Goal: Obtain resource: Download file/media

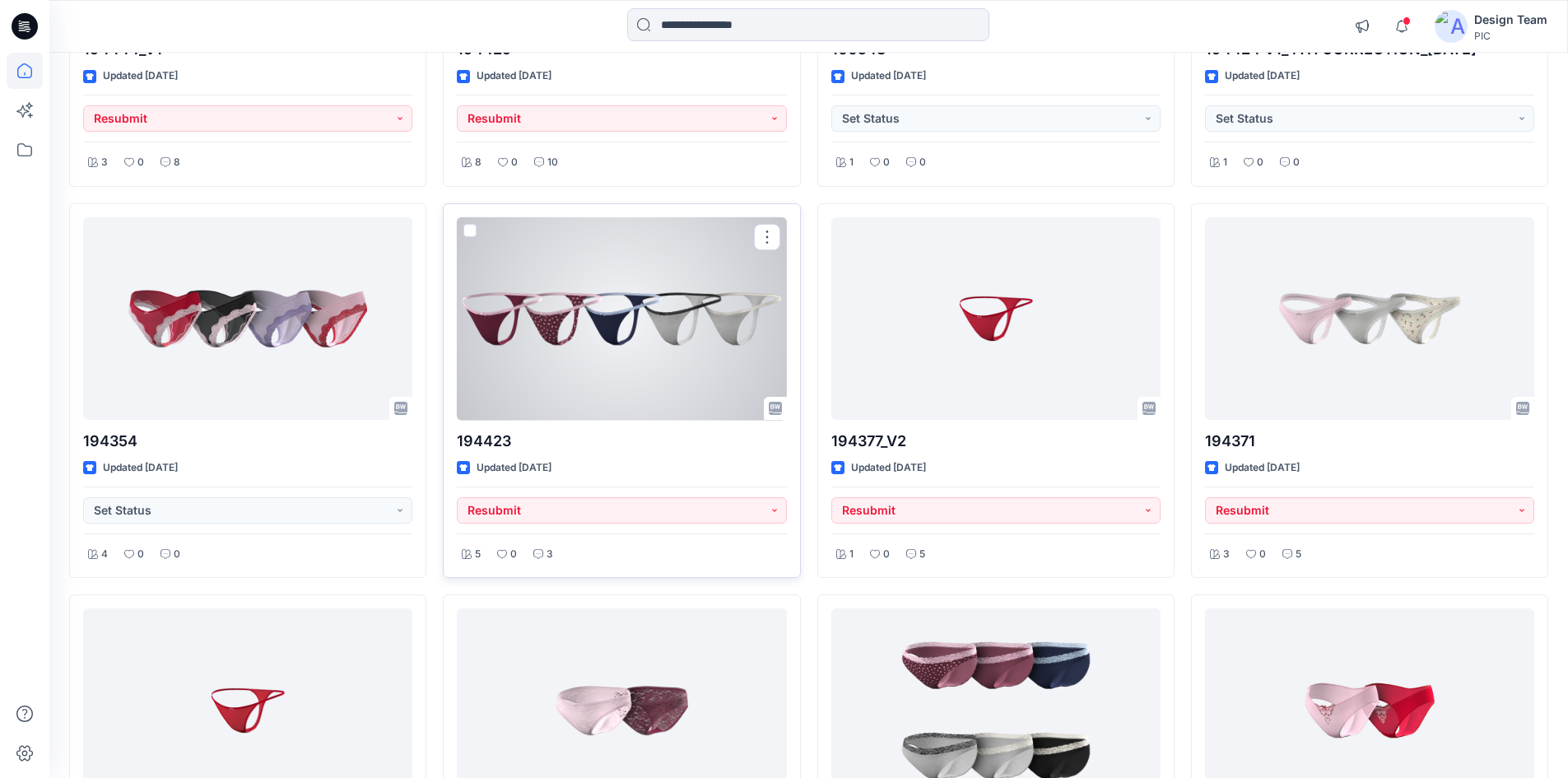
scroll to position [4956, 0]
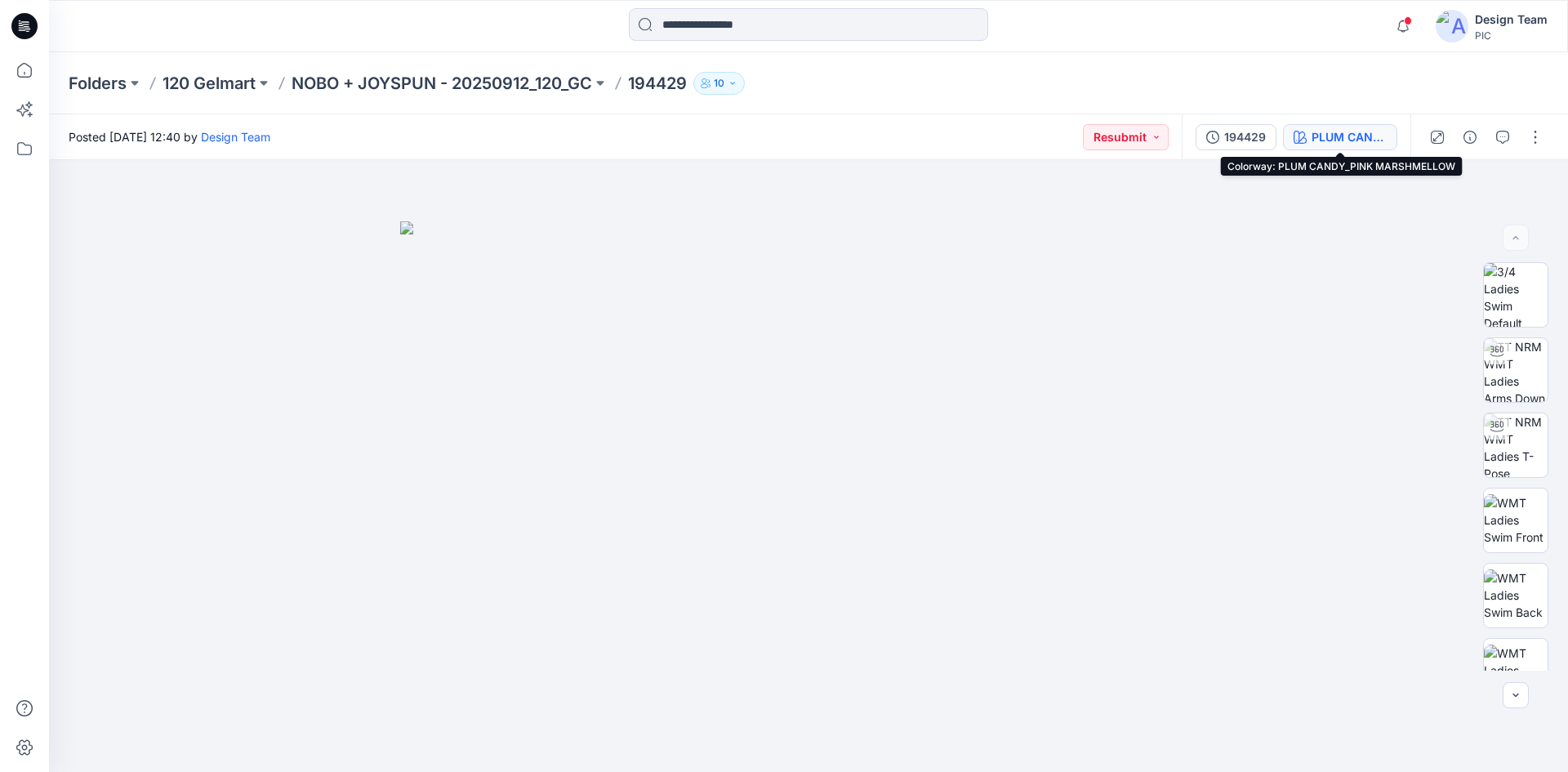
click at [1324, 144] on div "PLUM CANDY_PINK MARSHMELLOW" at bounding box center [1349, 137] width 75 height 18
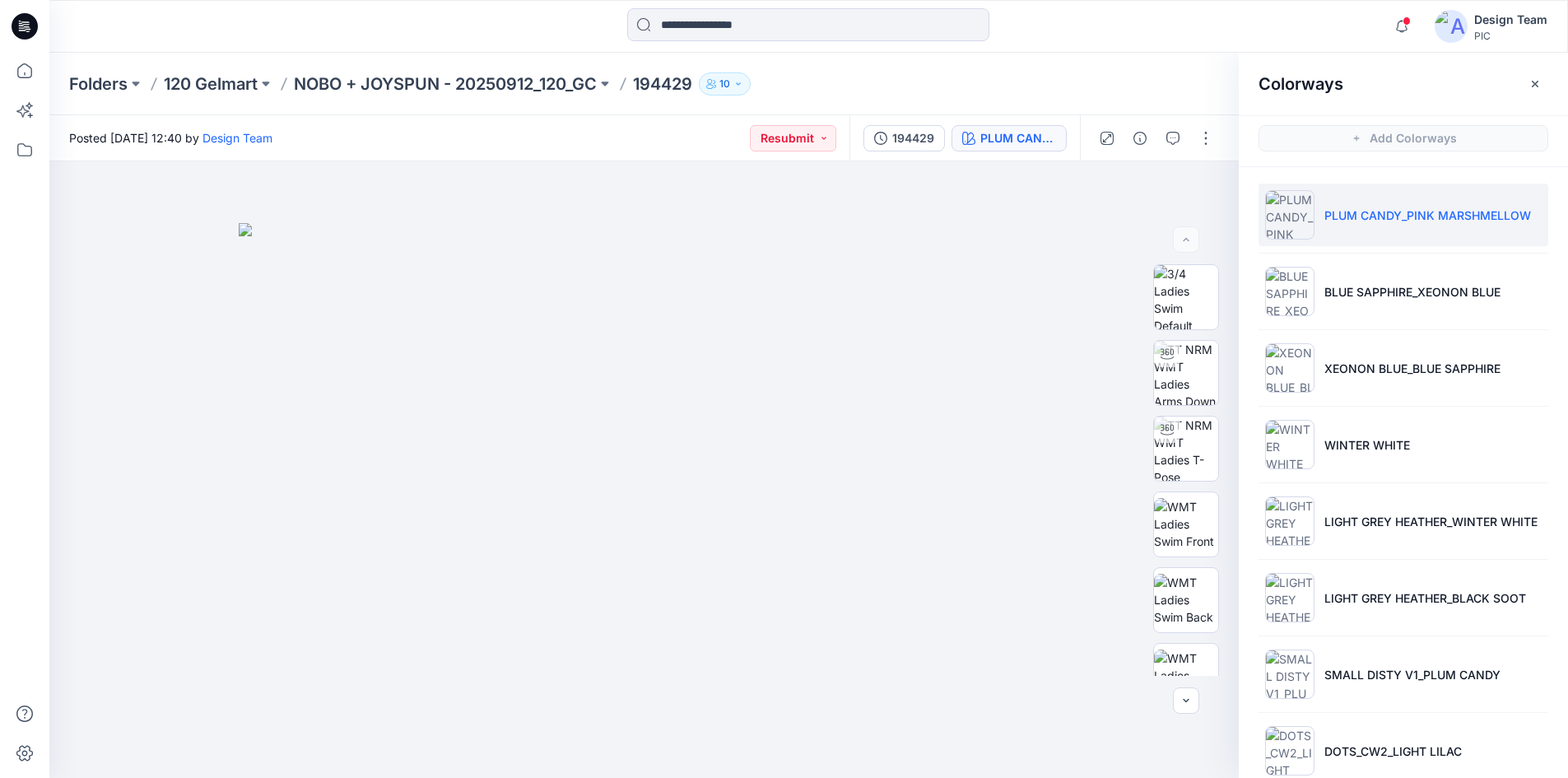
click at [1342, 214] on p "PLUM CANDY_PINK MARSHMELLOW" at bounding box center [1428, 215] width 206 height 17
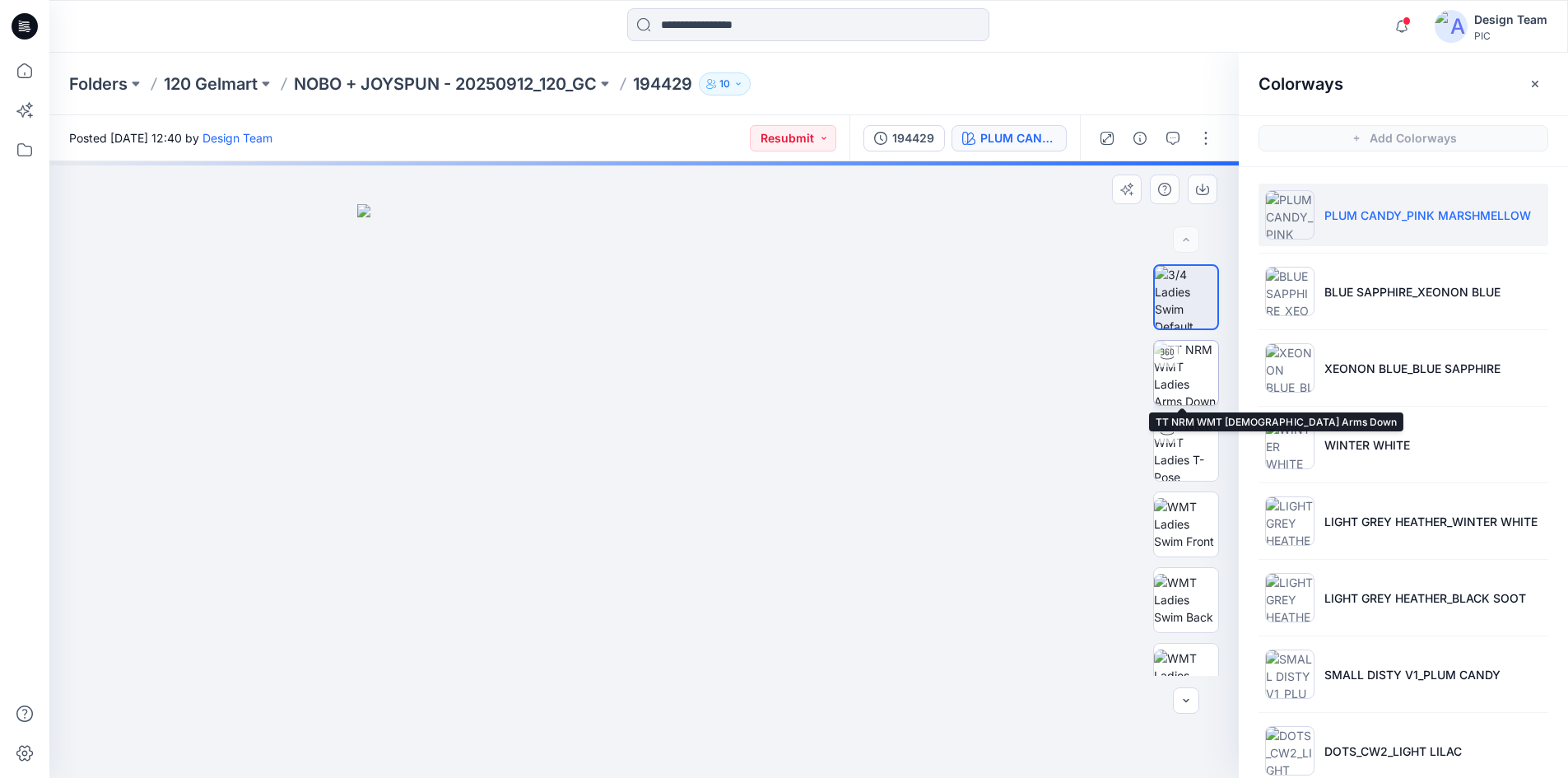
click at [1185, 377] on img at bounding box center [1186, 372] width 64 height 64
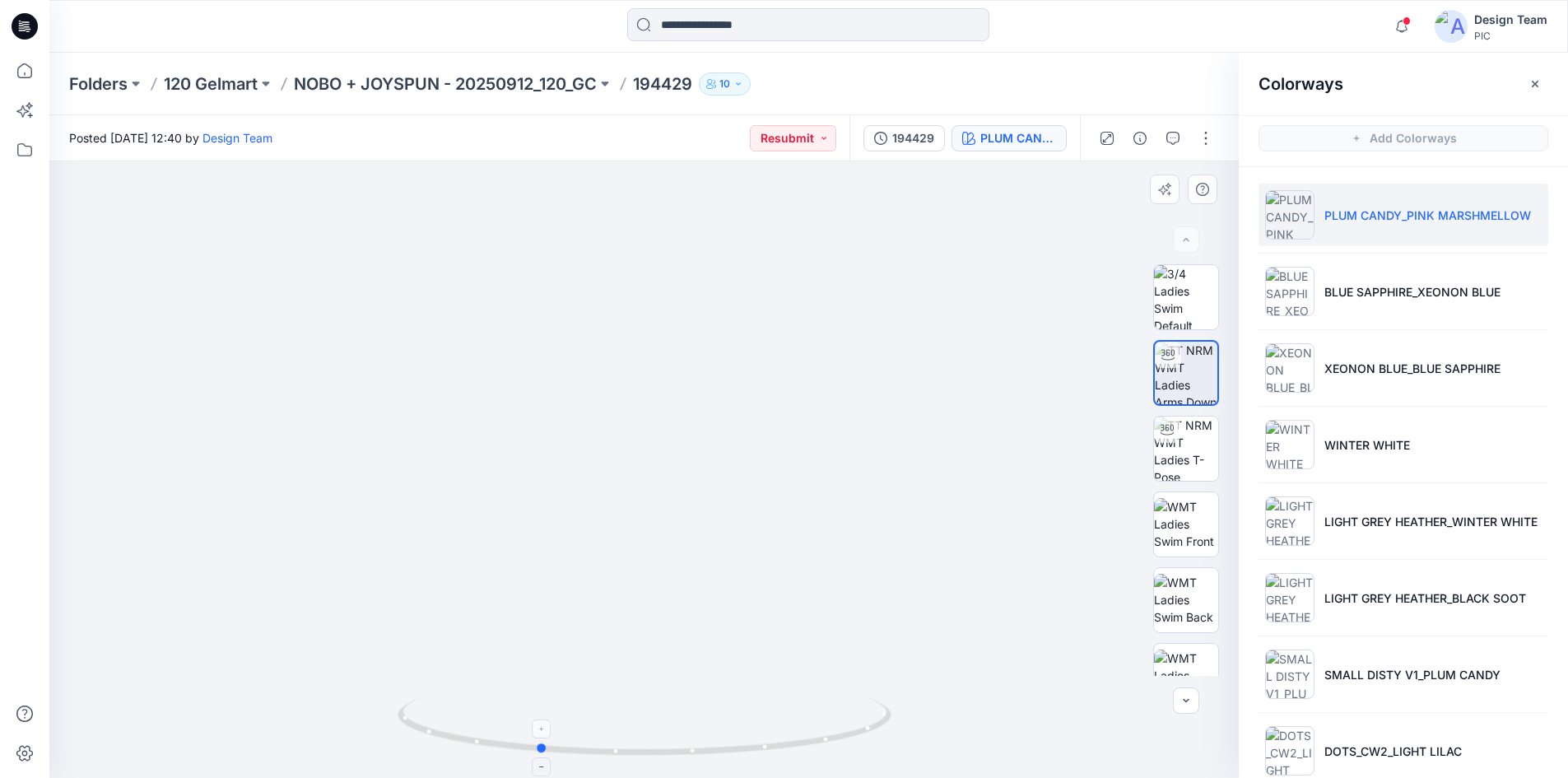
drag, startPoint x: 548, startPoint y: 754, endPoint x: 442, endPoint y: 740, distance: 106.9
click at [442, 740] on icon at bounding box center [647, 729] width 498 height 62
drag, startPoint x: 431, startPoint y: 731, endPoint x: 551, endPoint y: 734, distance: 120.0
click at [551, 734] on icon at bounding box center [647, 729] width 498 height 62
drag, startPoint x: 817, startPoint y: 745, endPoint x: 759, endPoint y: 749, distance: 58.1
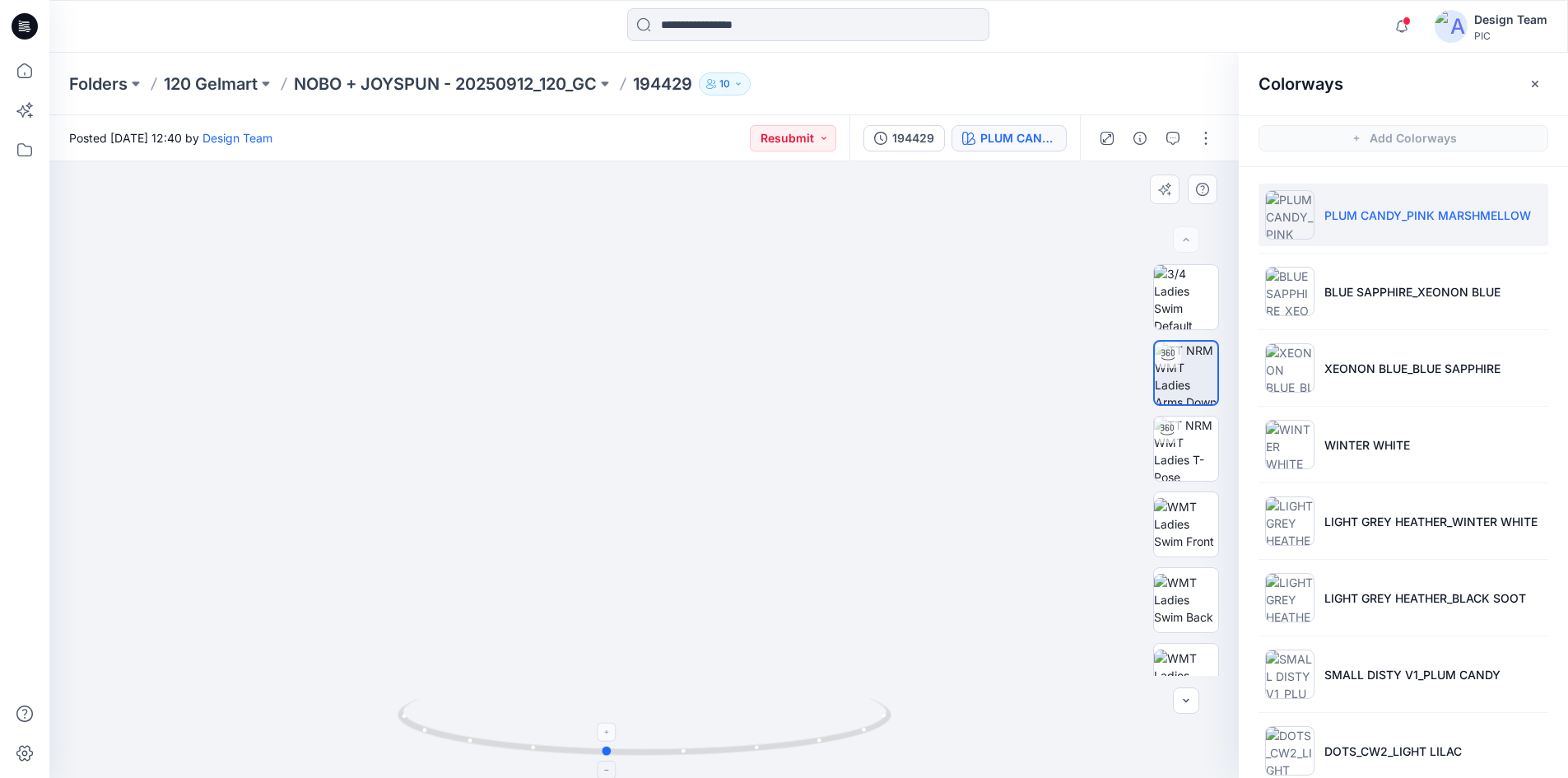
click at [759, 749] on icon at bounding box center [647, 729] width 498 height 62
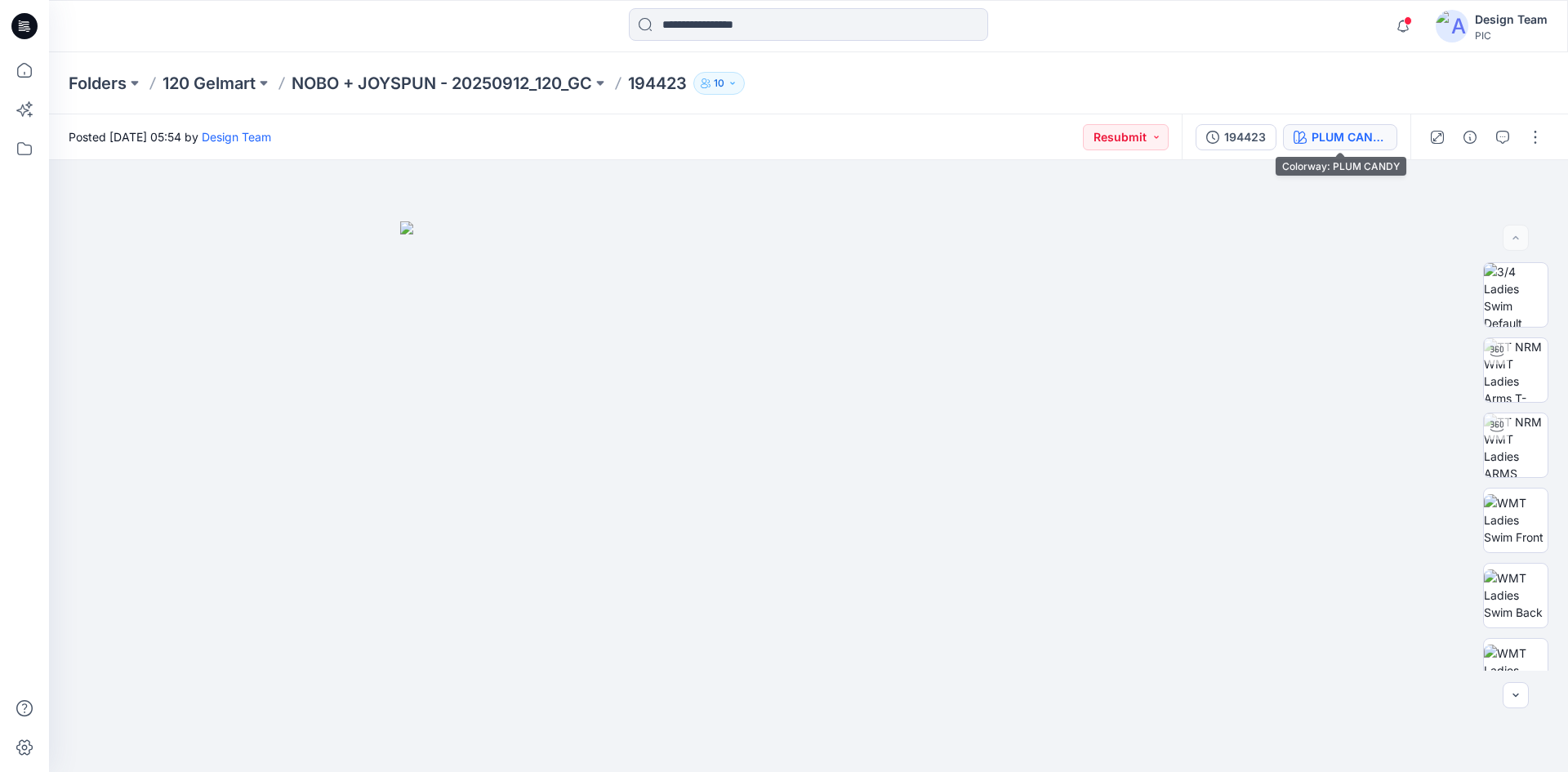
click at [1309, 141] on button "PLUM CANDY" at bounding box center [1340, 137] width 115 height 26
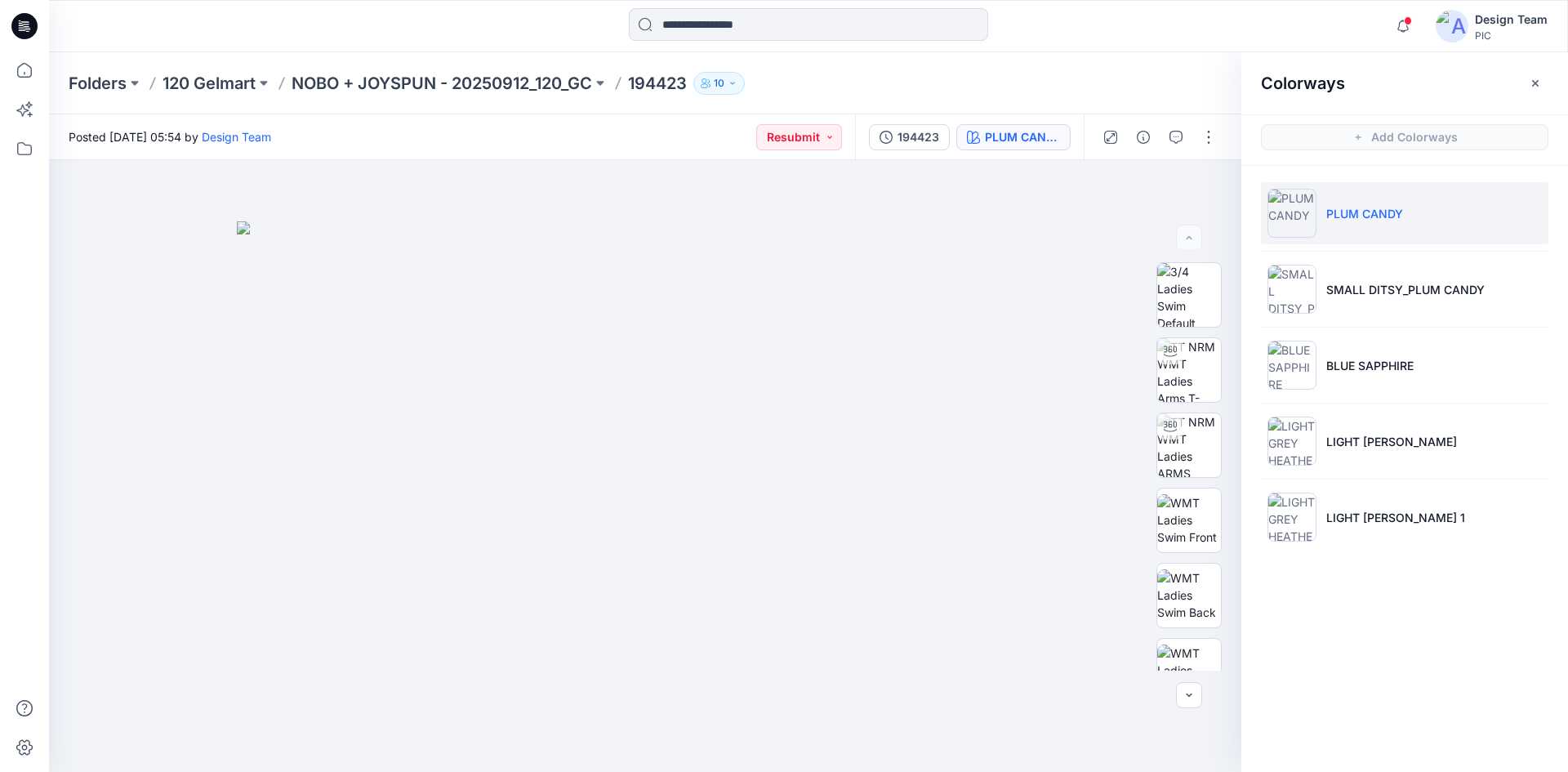
click at [1355, 213] on p "PLUM CANDY" at bounding box center [1364, 213] width 76 height 17
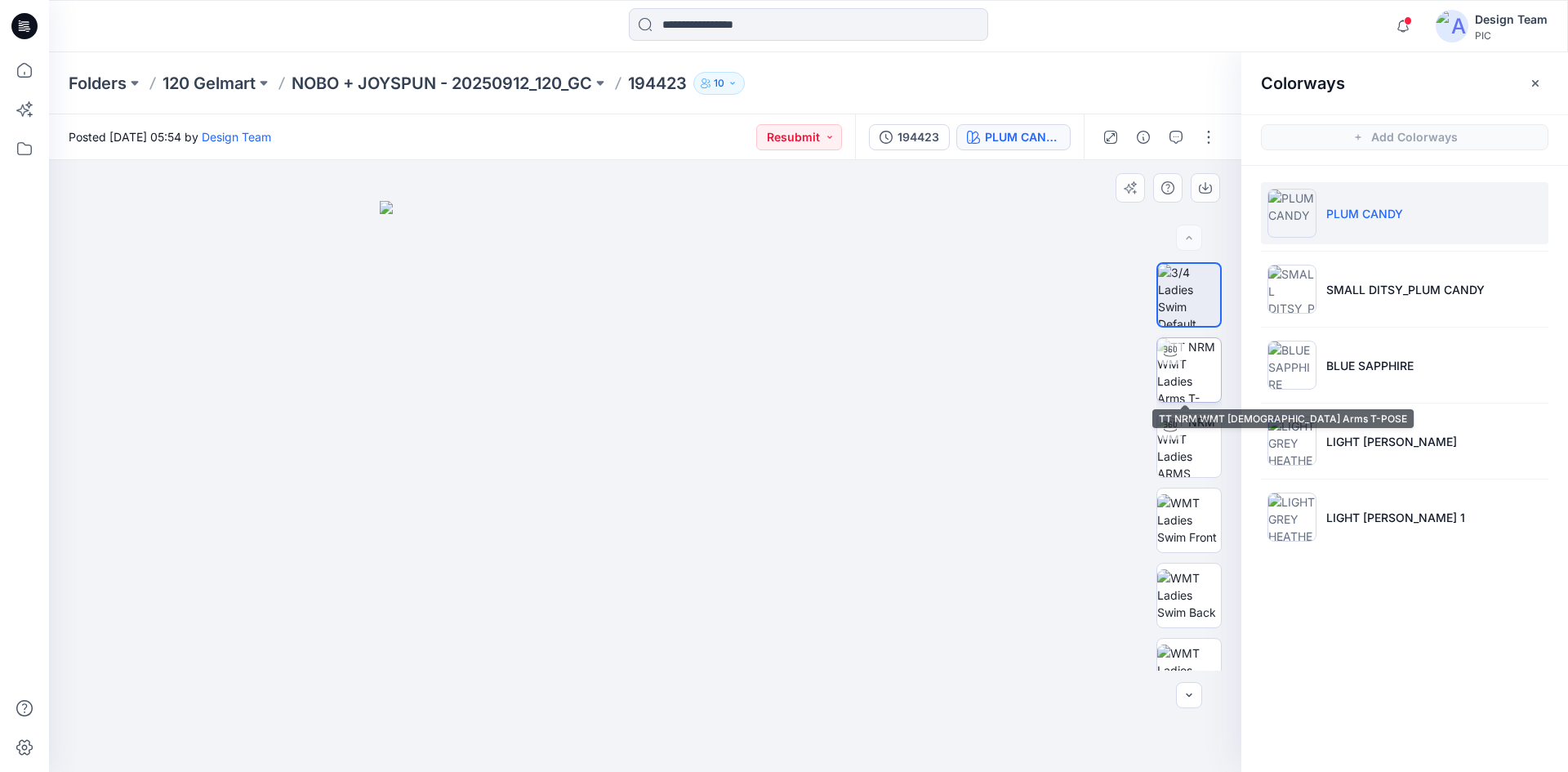
click at [1174, 371] on img at bounding box center [1189, 369] width 64 height 64
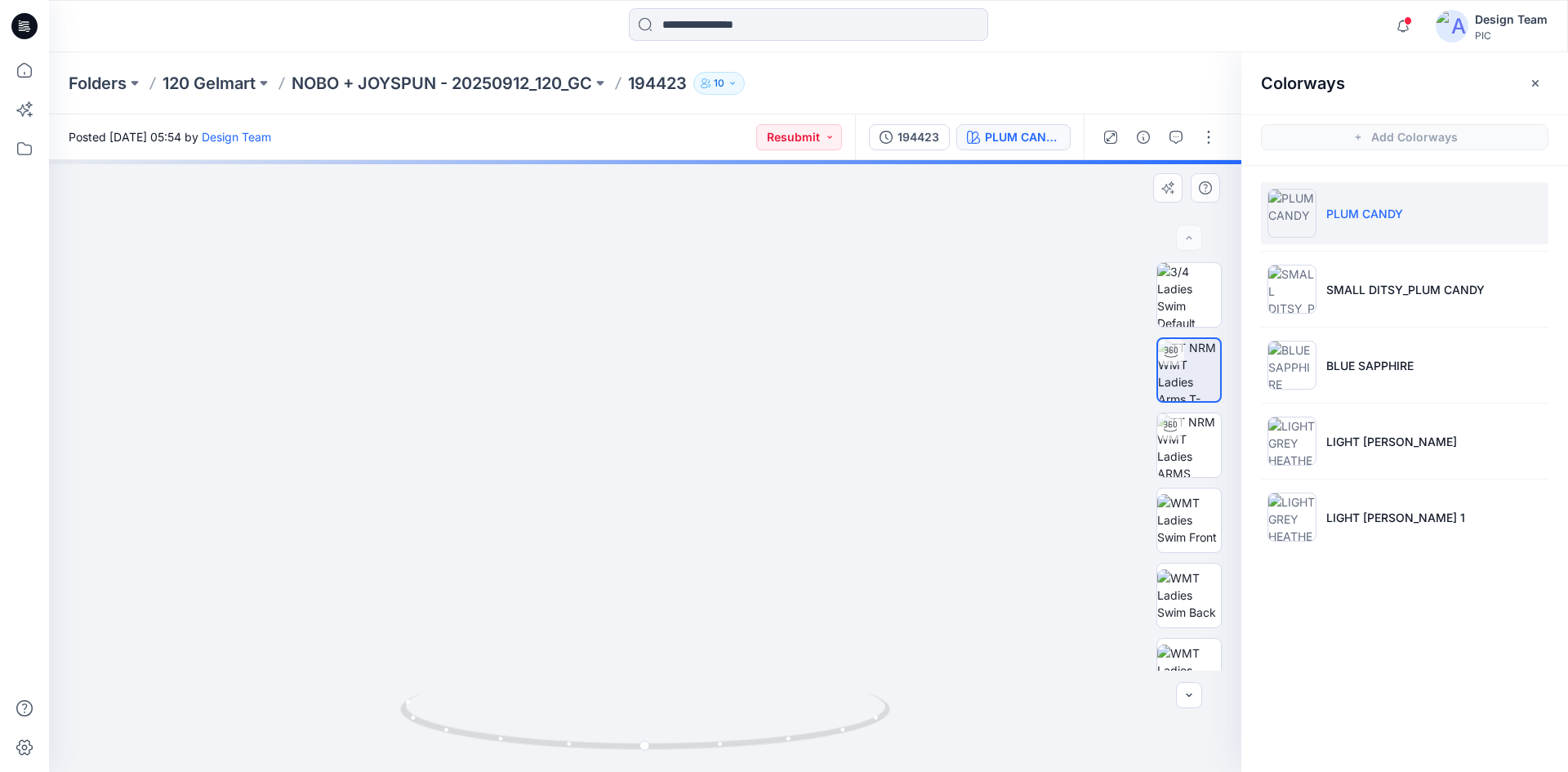
drag, startPoint x: 642, startPoint y: 423, endPoint x: 674, endPoint y: 181, distance: 244.1
click at [678, 174] on img at bounding box center [664, 81] width 1593 height 1383
drag, startPoint x: 551, startPoint y: 312, endPoint x: 520, endPoint y: 451, distance: 142.4
click at [520, 451] on img at bounding box center [645, 94] width 1593 height 1357
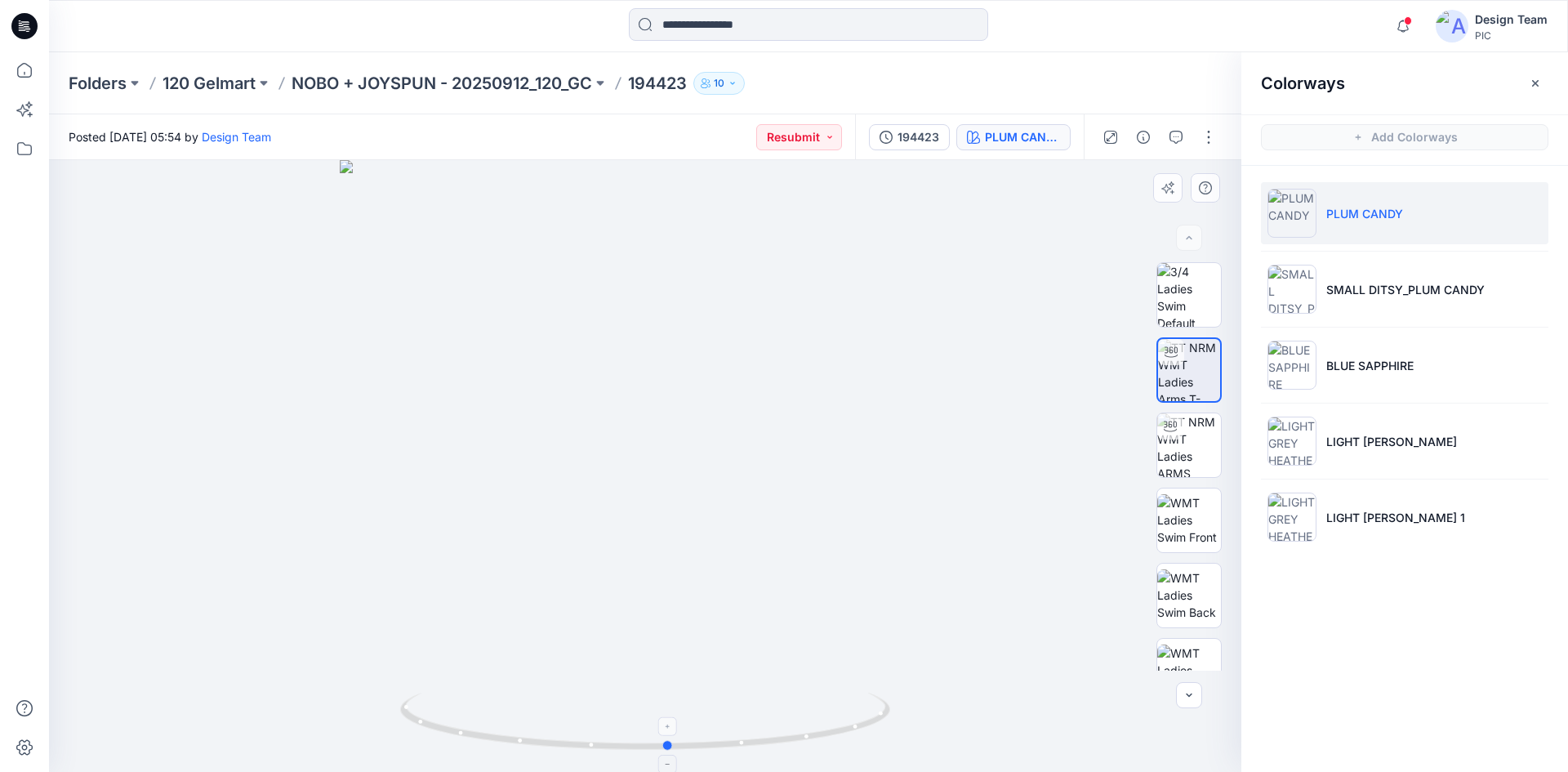
drag, startPoint x: 692, startPoint y: 745, endPoint x: 683, endPoint y: 715, distance: 31.3
click at [686, 719] on icon at bounding box center [647, 724] width 494 height 61
click at [916, 130] on div "194423" at bounding box center [918, 137] width 42 height 18
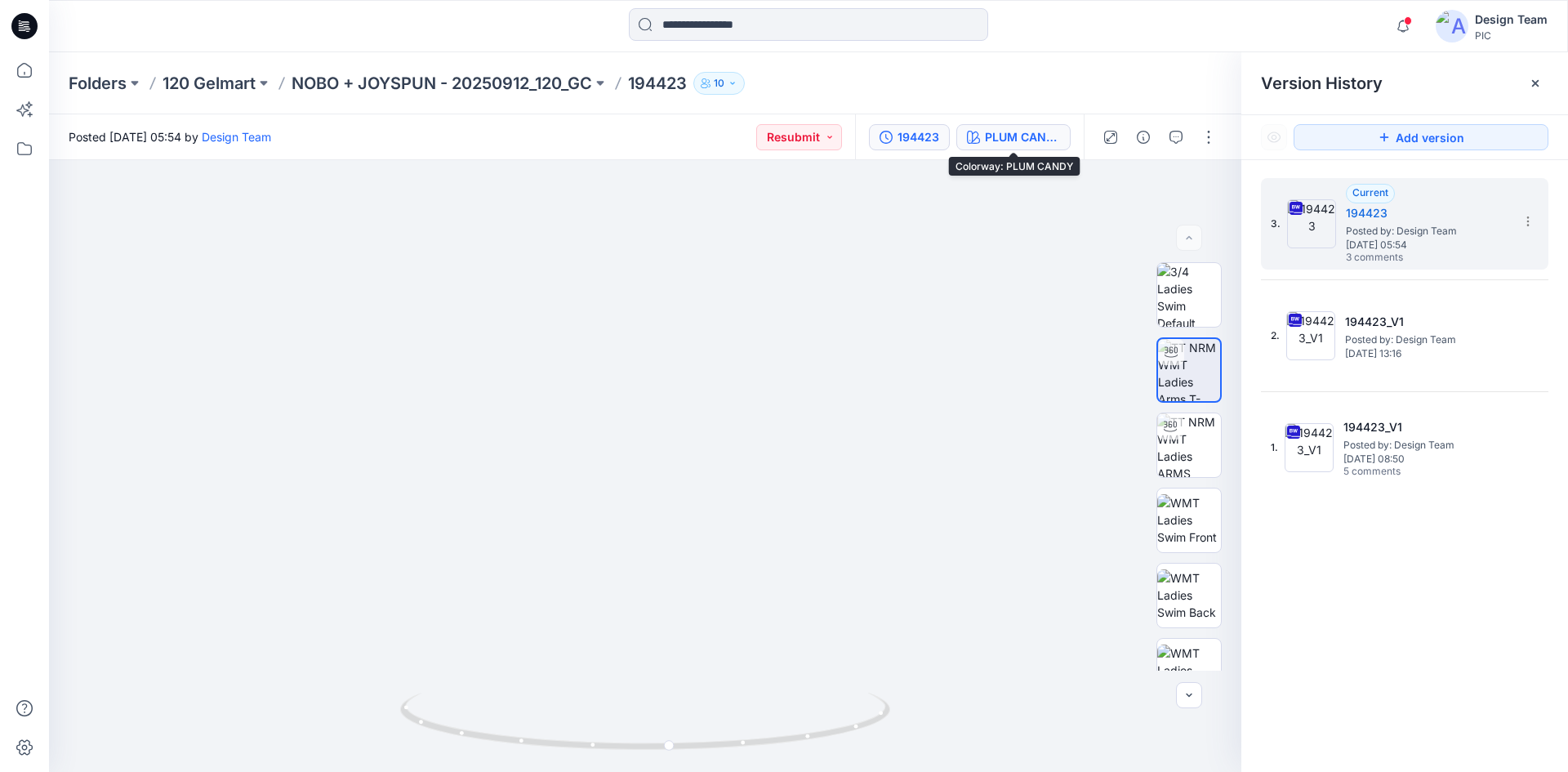
click at [988, 142] on div "PLUM CANDY" at bounding box center [1022, 137] width 75 height 18
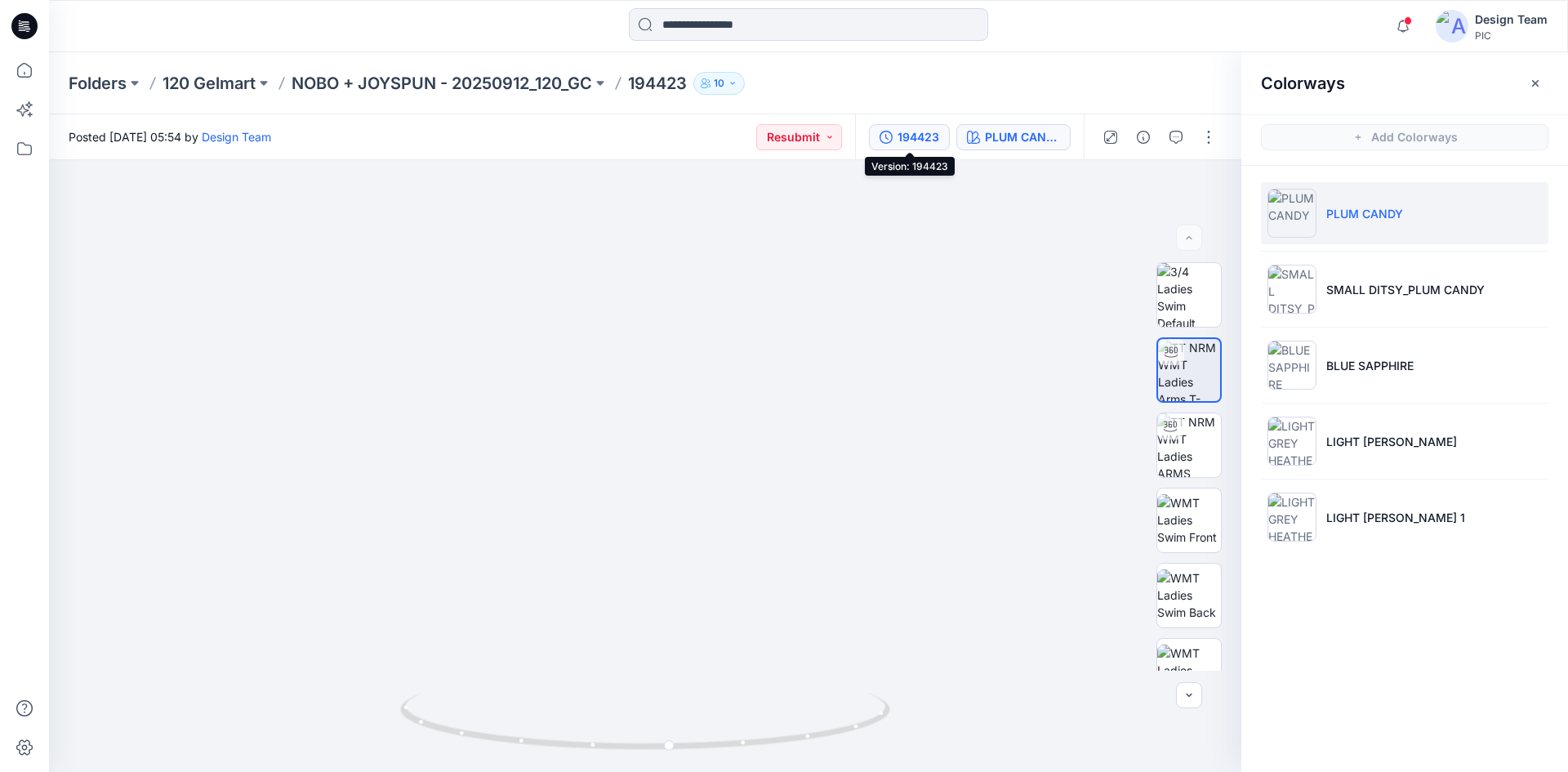
click at [931, 130] on div "194423" at bounding box center [918, 137] width 42 height 18
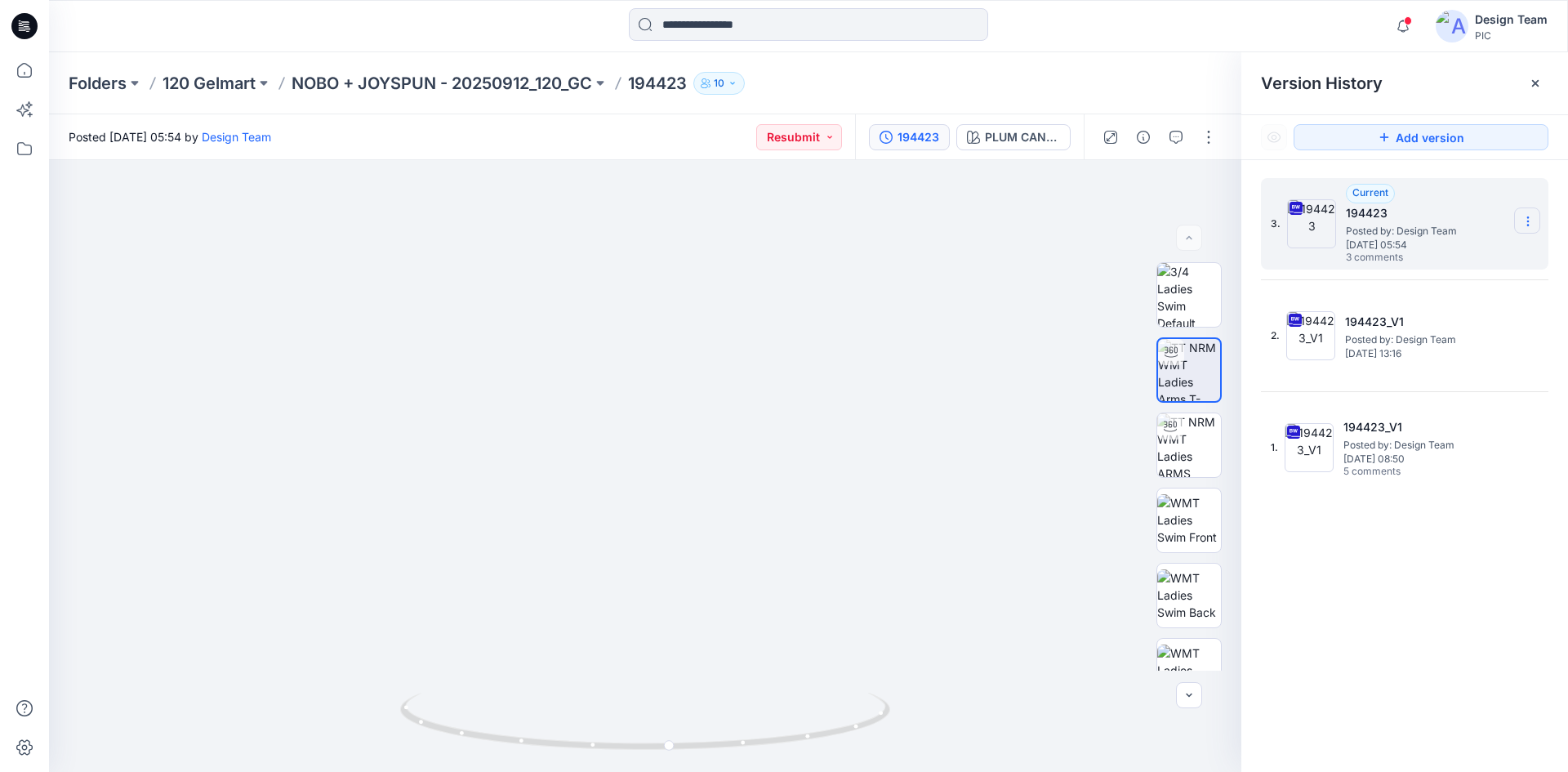
click at [1518, 224] on section at bounding box center [1526, 220] width 26 height 26
click at [1467, 258] on span "Download Source BW File" at bounding box center [1446, 253] width 138 height 20
click at [1169, 442] on img at bounding box center [1189, 445] width 64 height 64
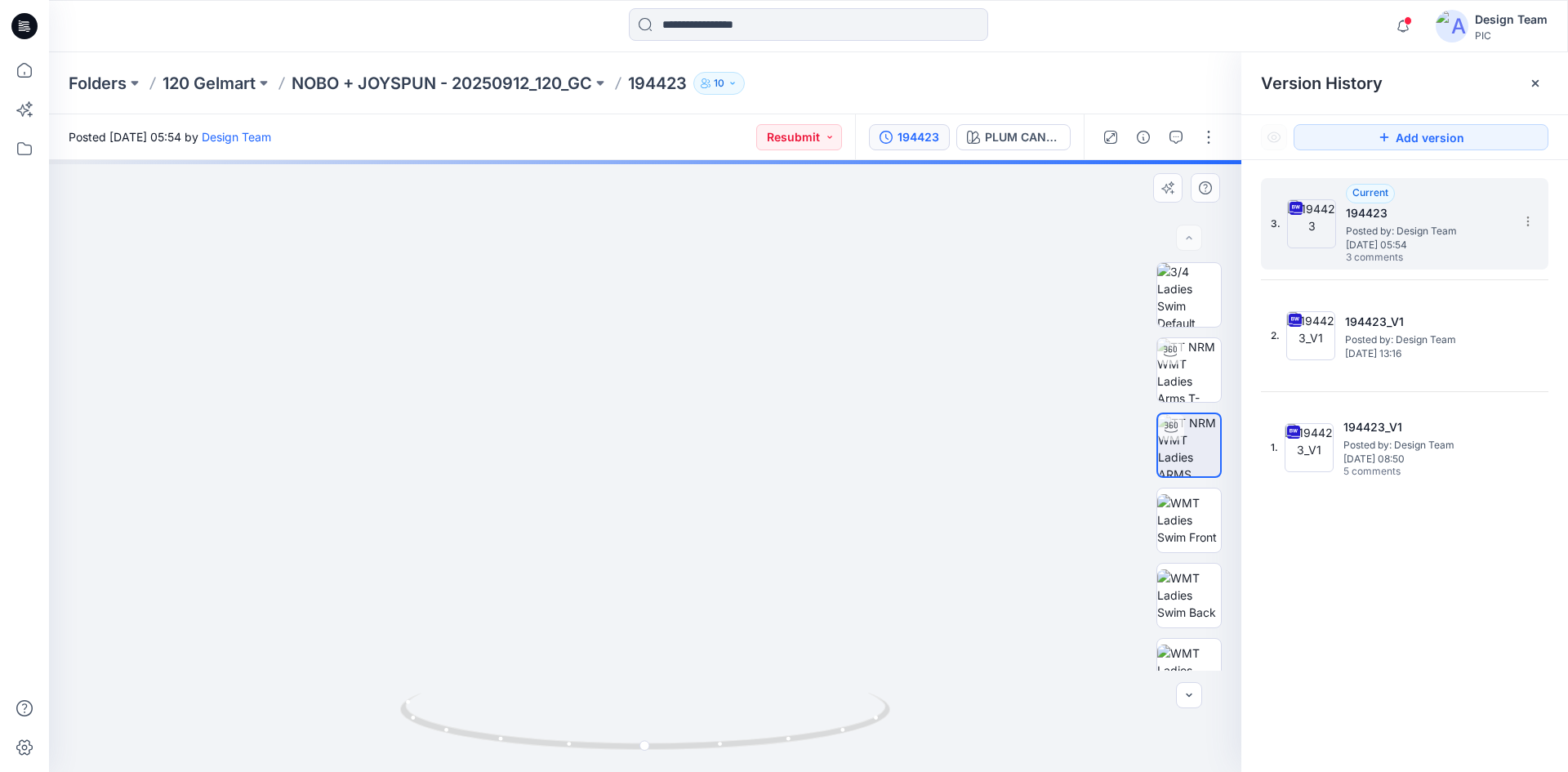
drag, startPoint x: 538, startPoint y: 612, endPoint x: 537, endPoint y: 301, distance: 311.0
click at [537, 301] on img at bounding box center [644, 63] width 1593 height 1419
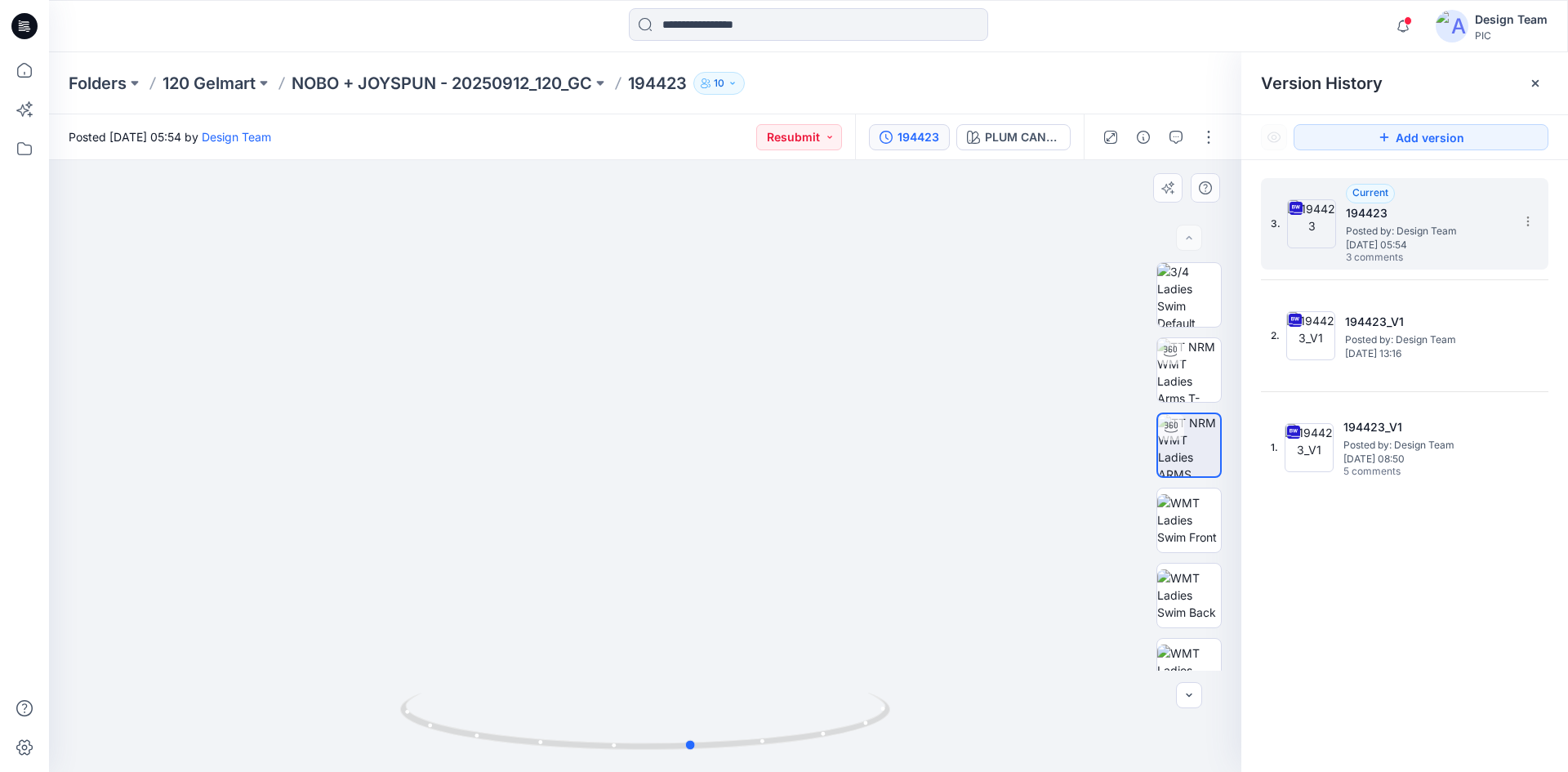
drag, startPoint x: 633, startPoint y: 749, endPoint x: 680, endPoint y: 759, distance: 48.1
click at [680, 759] on div at bounding box center [644, 731] width 490 height 82
click at [1000, 139] on div "PLUM CANDY" at bounding box center [1022, 137] width 75 height 18
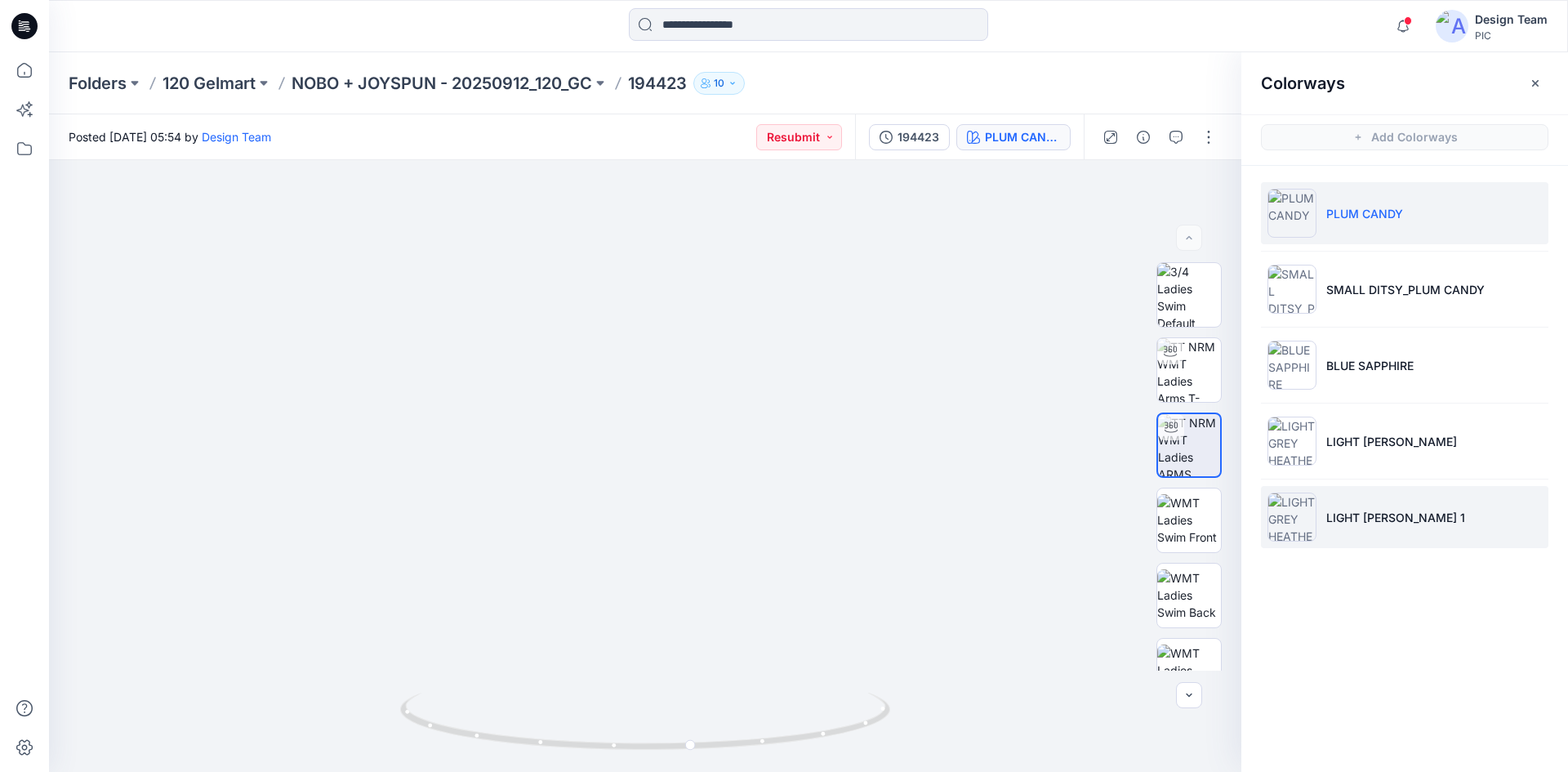
click at [1362, 501] on li "LIGHT [PERSON_NAME] 1" at bounding box center [1404, 516] width 288 height 62
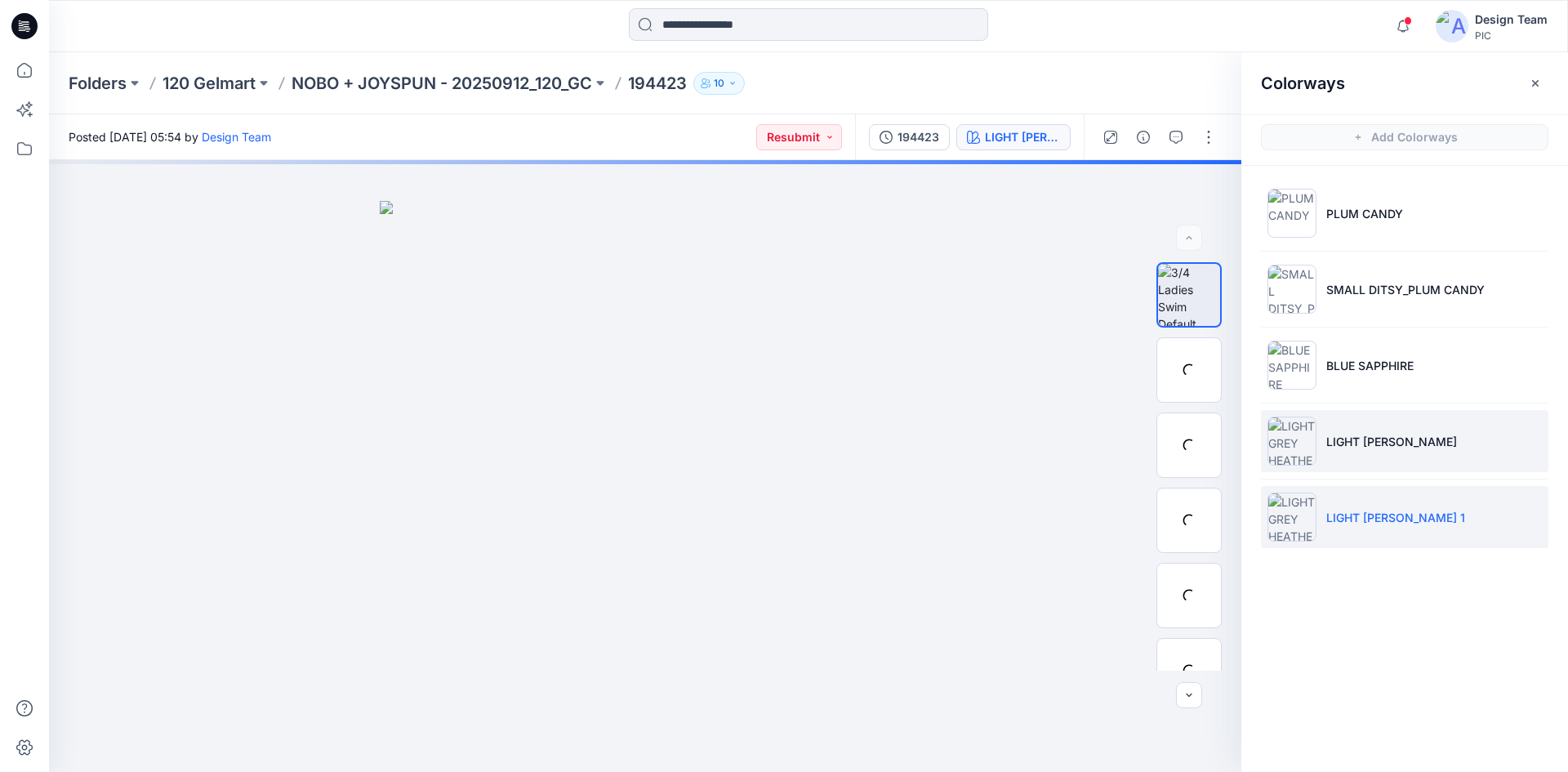
click at [1348, 457] on li "LIGHT [PERSON_NAME]" at bounding box center [1404, 441] width 288 height 62
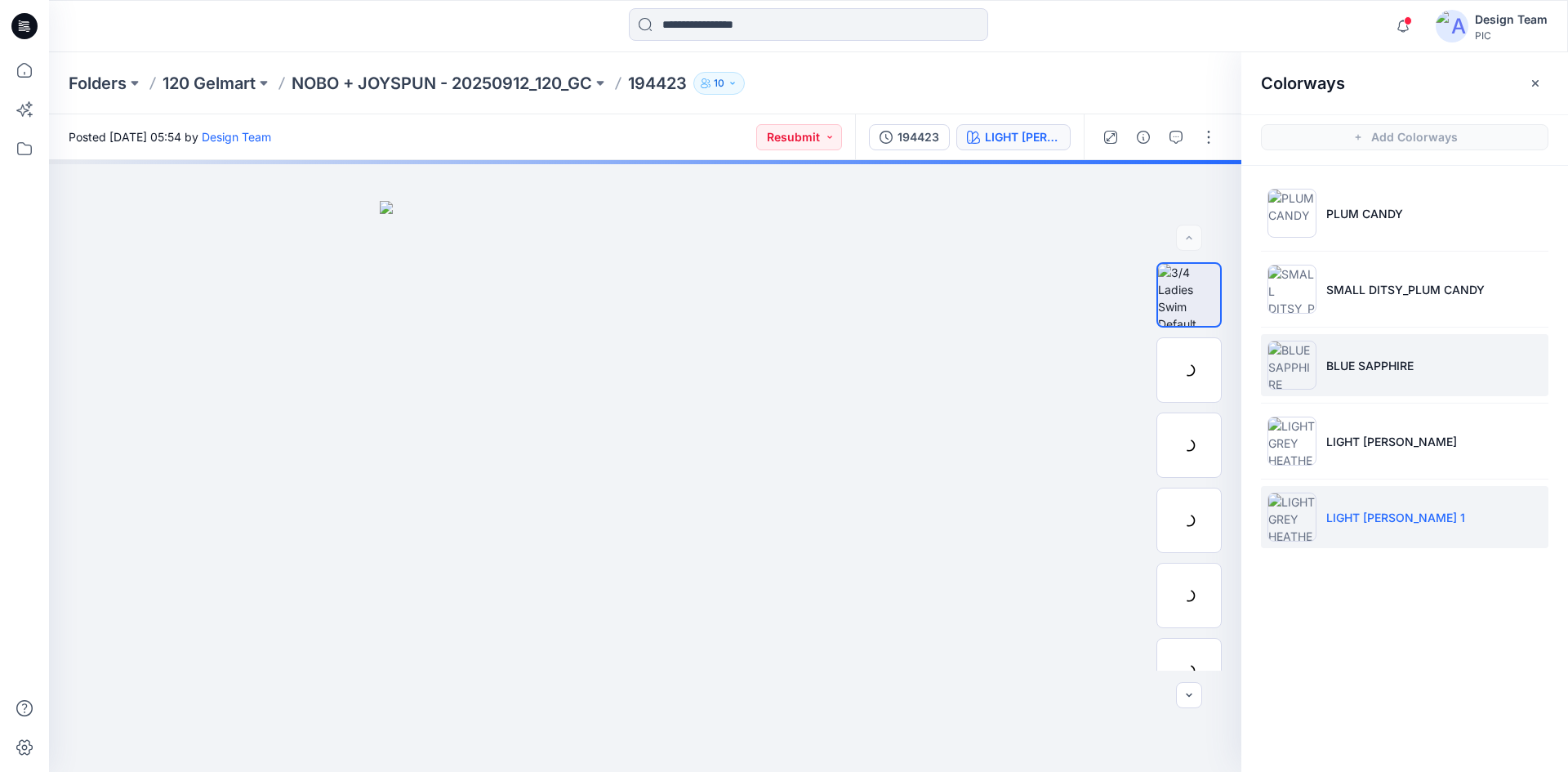
click at [1345, 372] on p "BLUE SAPPHIRE" at bounding box center [1369, 365] width 87 height 17
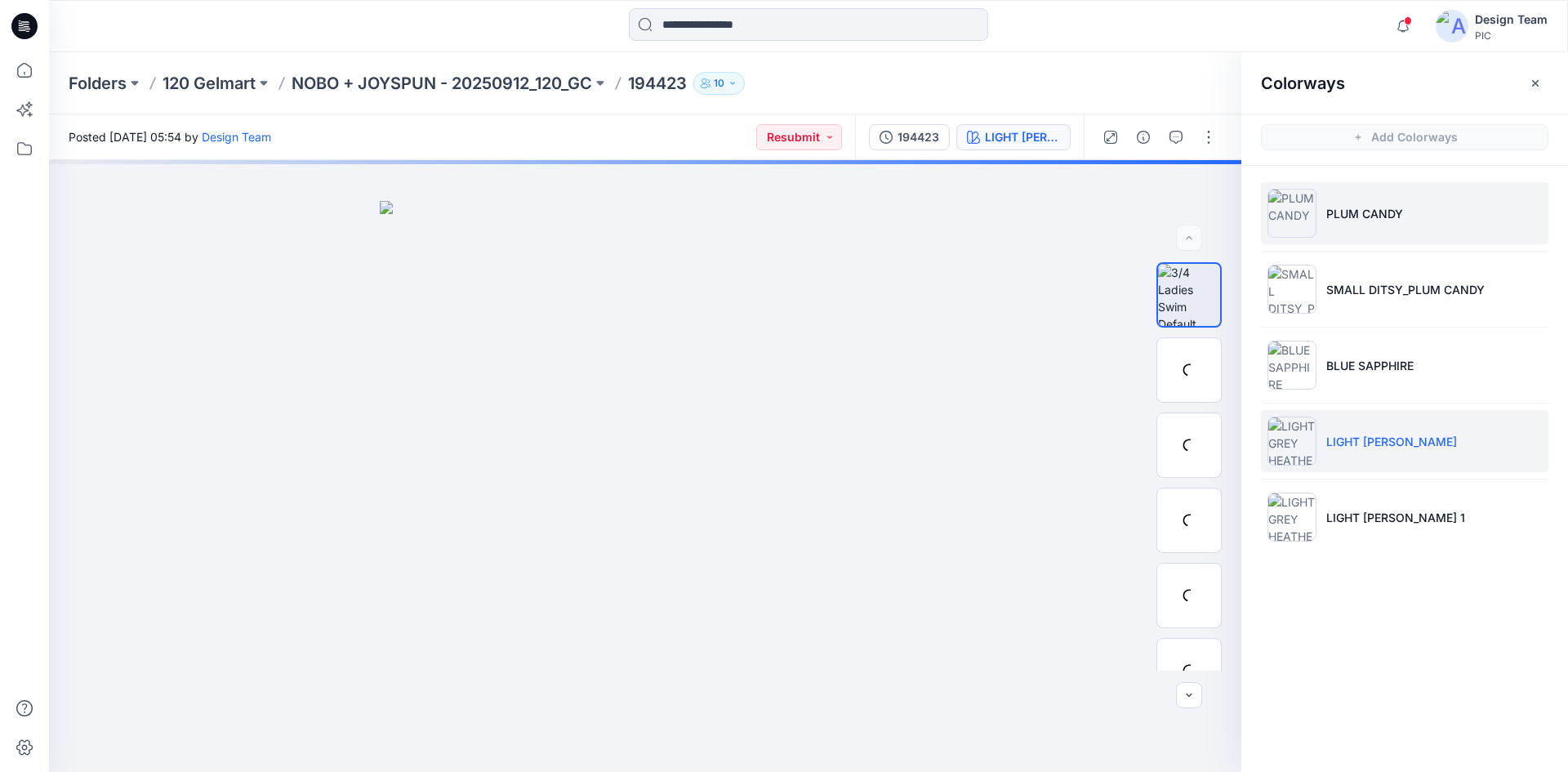
drag, startPoint x: 1352, startPoint y: 301, endPoint x: 1364, endPoint y: 233, distance: 69.1
click at [1353, 297] on li "SMALL DITSY_PLUM CANDY" at bounding box center [1404, 289] width 288 height 62
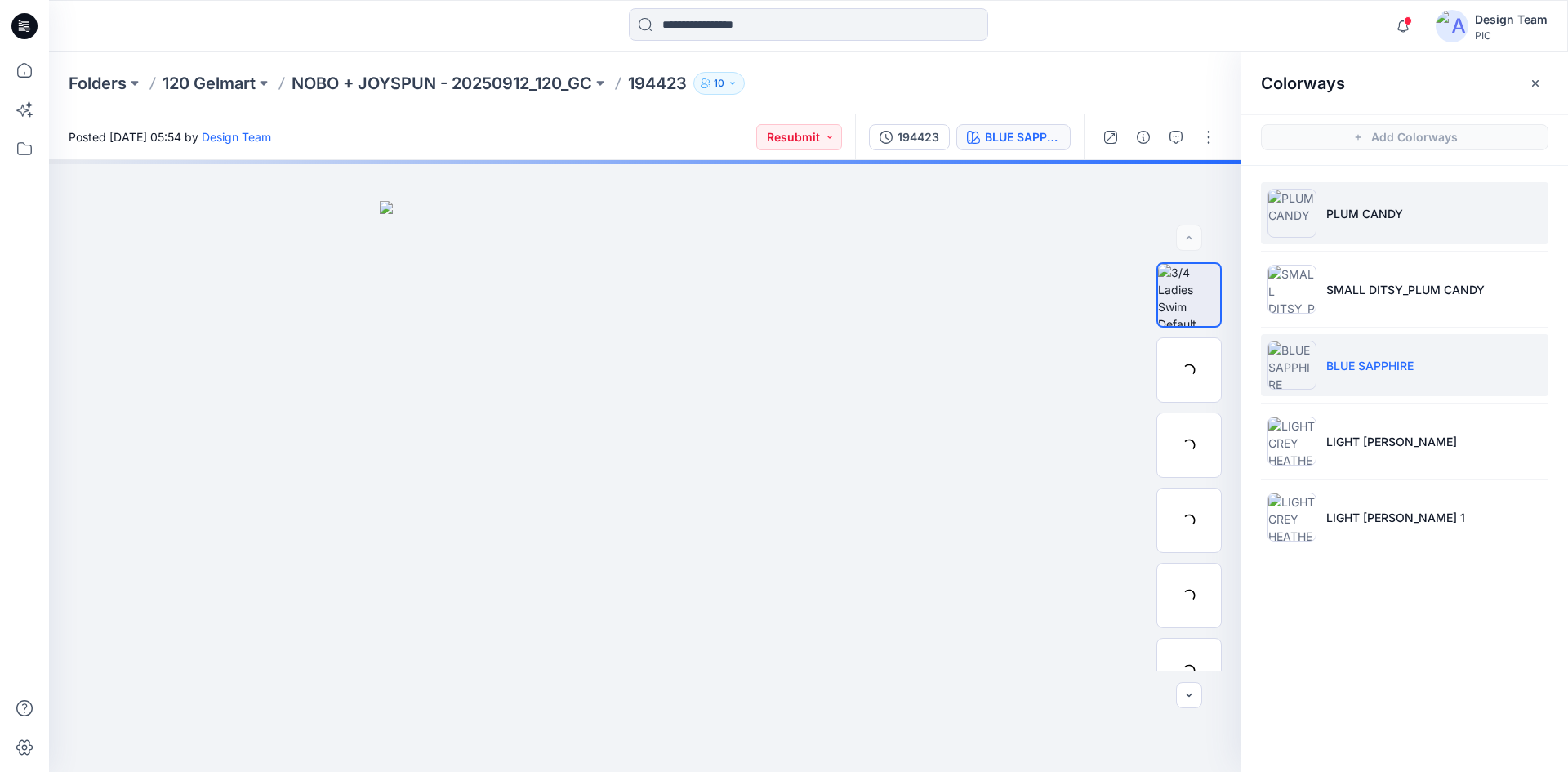
click at [1357, 215] on p "PLUM CANDY" at bounding box center [1364, 213] width 76 height 17
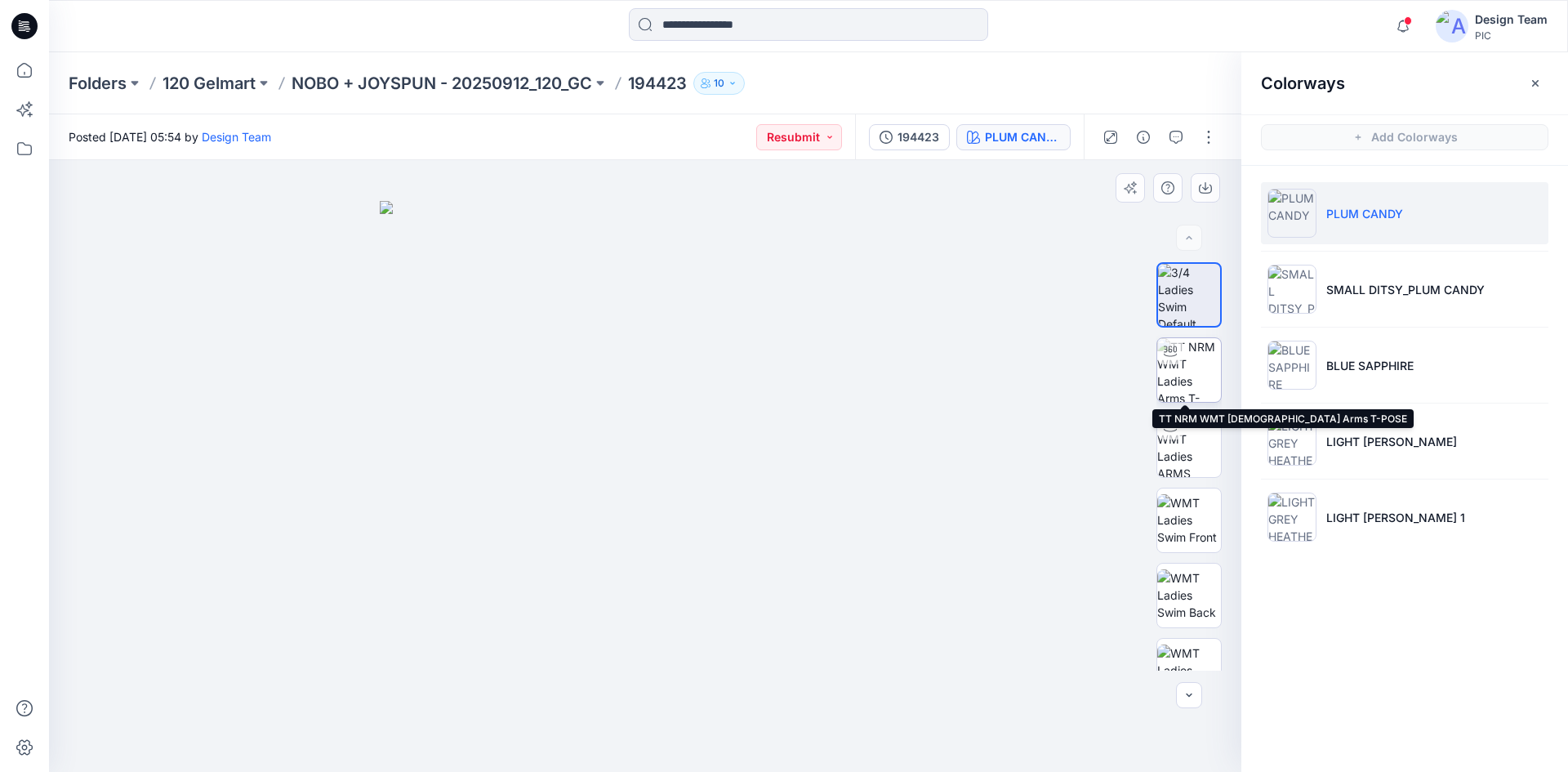
drag, startPoint x: 1178, startPoint y: 380, endPoint x: 1167, endPoint y: 375, distance: 12.1
click at [1178, 380] on img at bounding box center [1189, 369] width 64 height 64
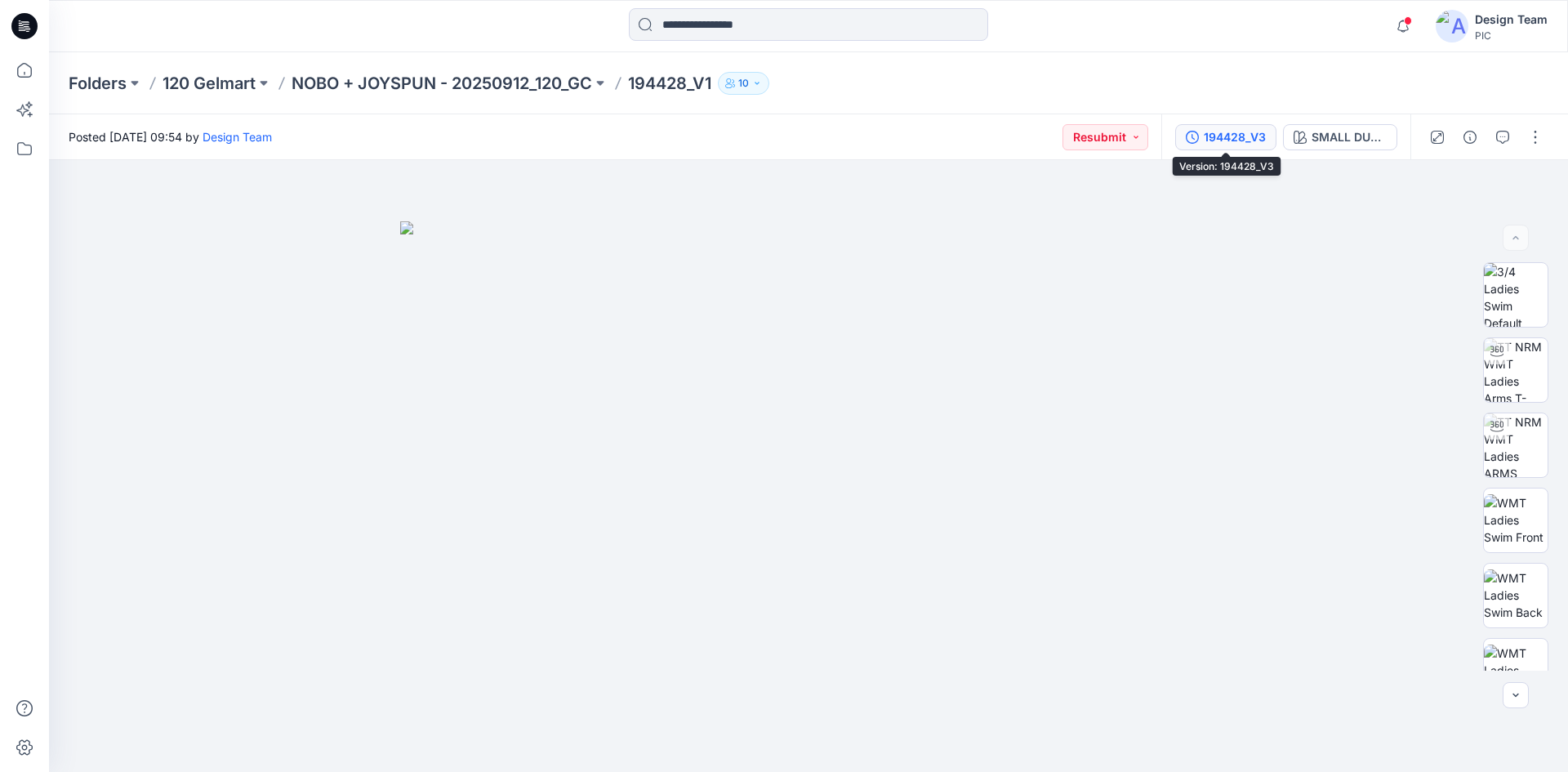
click at [1222, 138] on div "194428_V3" at bounding box center [1234, 137] width 62 height 18
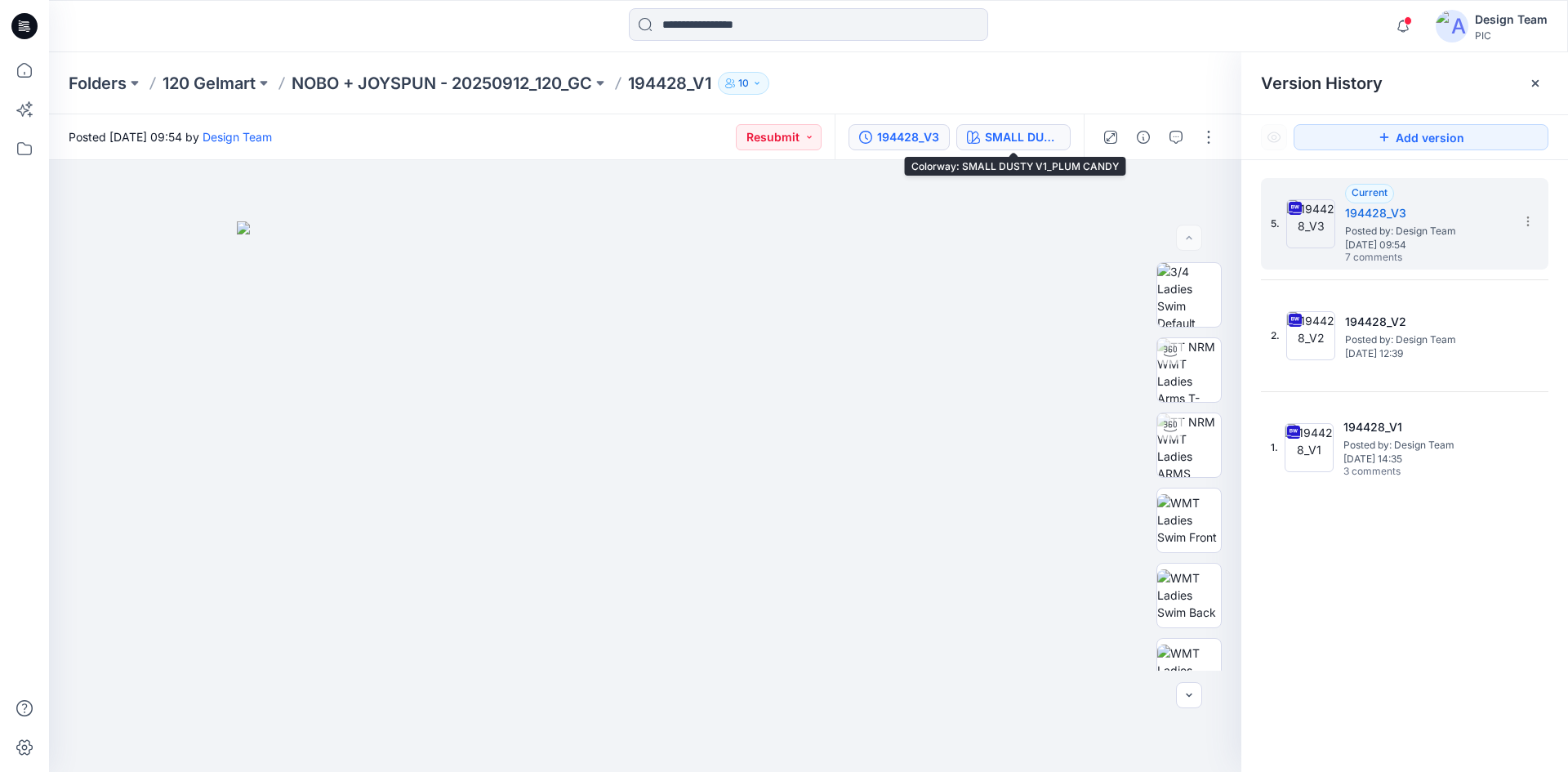
click at [1000, 130] on div "SMALL DUSTY V1_PLUM CANDY" at bounding box center [1022, 137] width 75 height 18
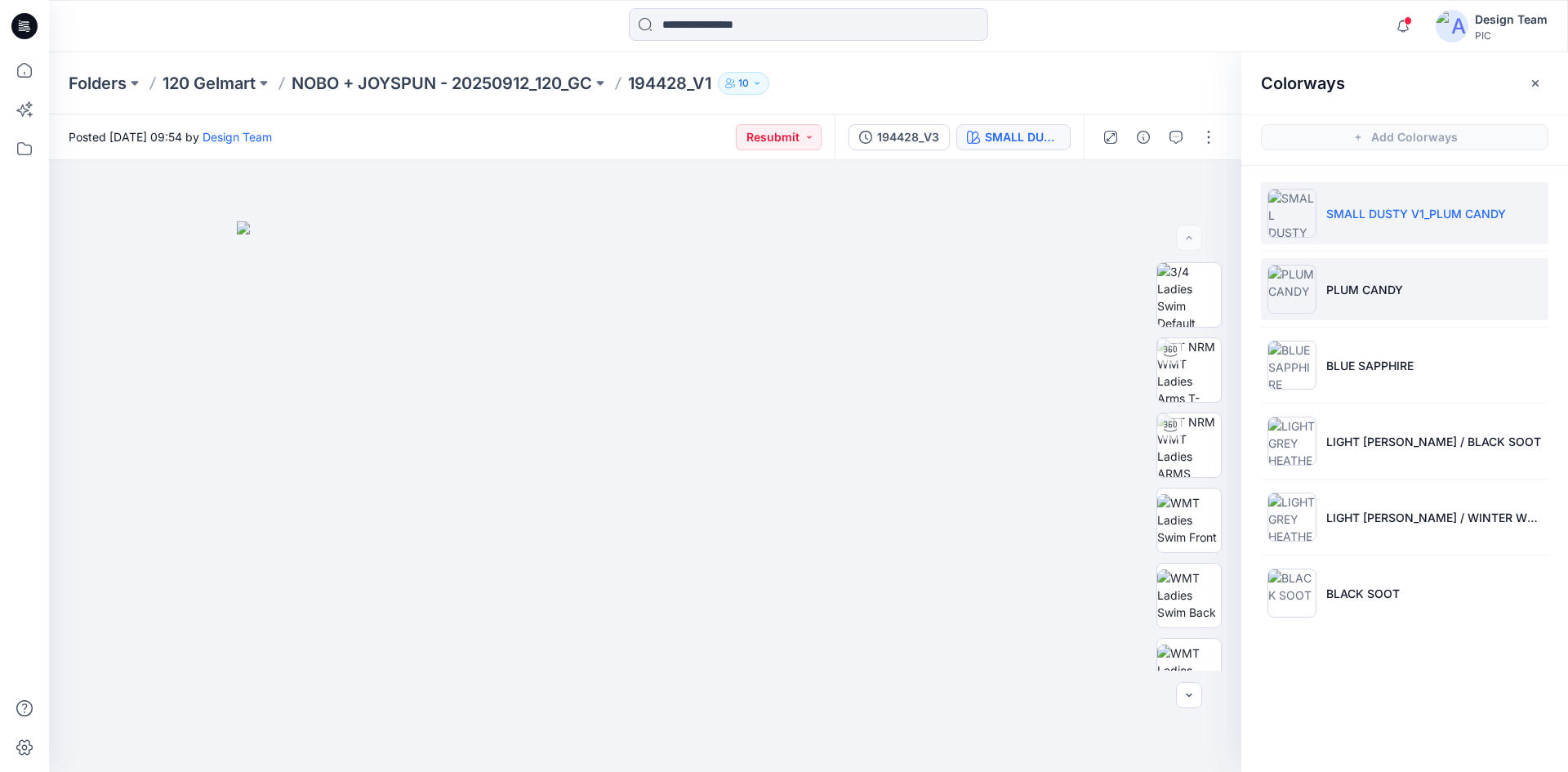
click at [1381, 288] on p "PLUM CANDY" at bounding box center [1364, 290] width 76 height 17
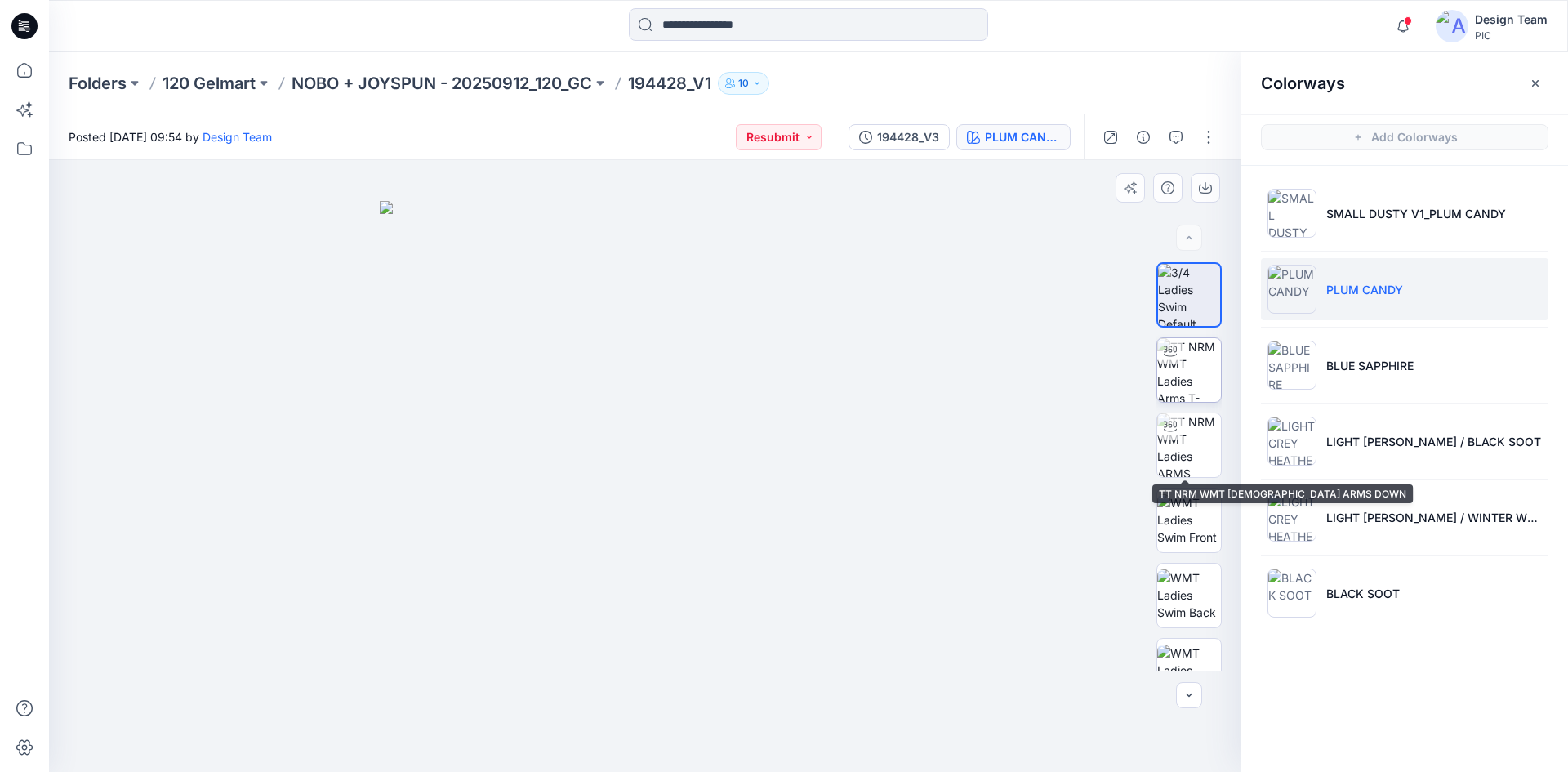
click at [1187, 379] on img at bounding box center [1189, 369] width 64 height 64
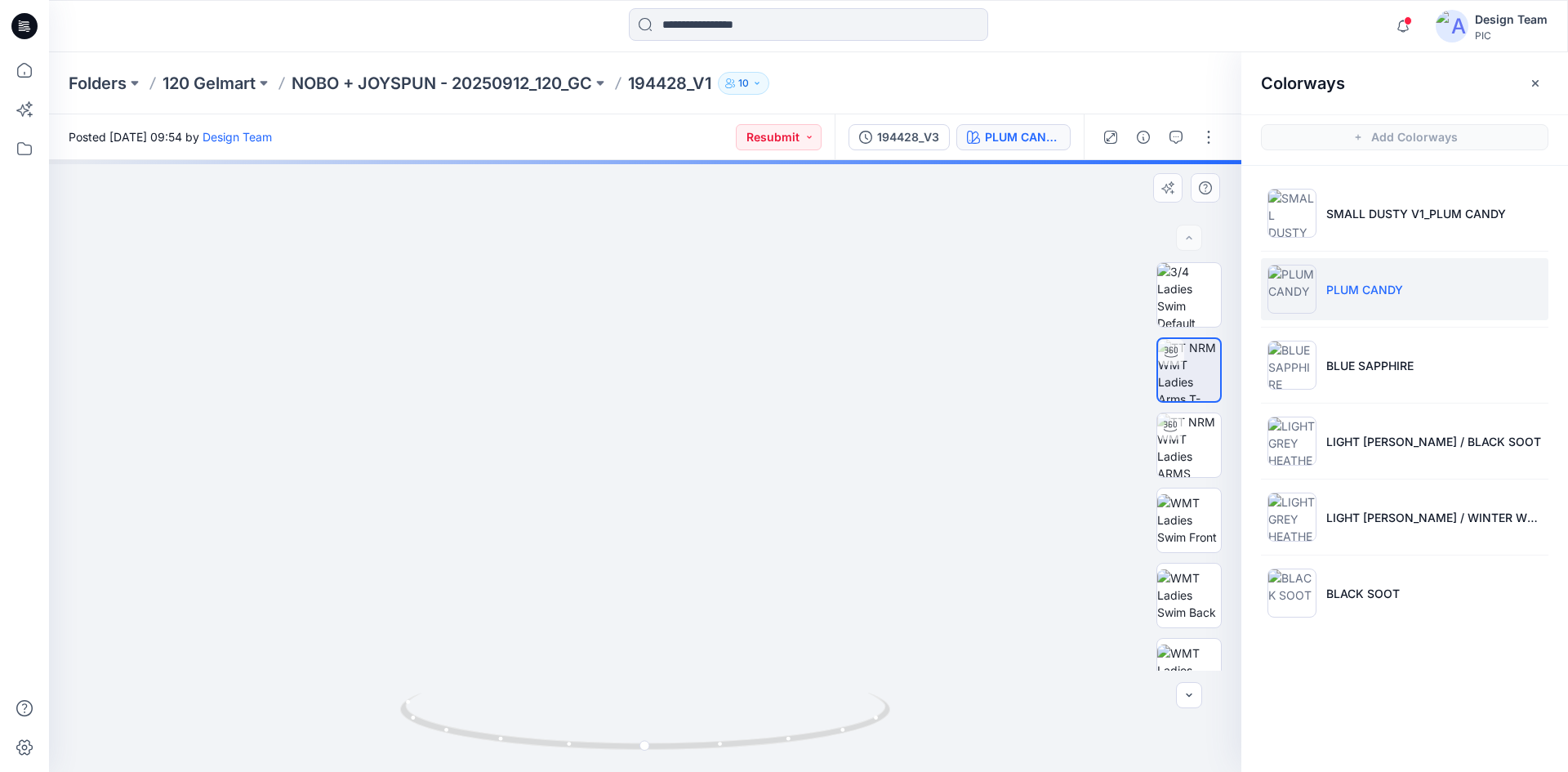
drag, startPoint x: 630, startPoint y: 489, endPoint x: 627, endPoint y: 169, distance: 320.0
click at [638, 161] on div at bounding box center [645, 466] width 1192 height 611
drag, startPoint x: 580, startPoint y: 311, endPoint x: 567, endPoint y: 375, distance: 65.3
click at [522, 454] on img at bounding box center [590, 110] width 1593 height 1324
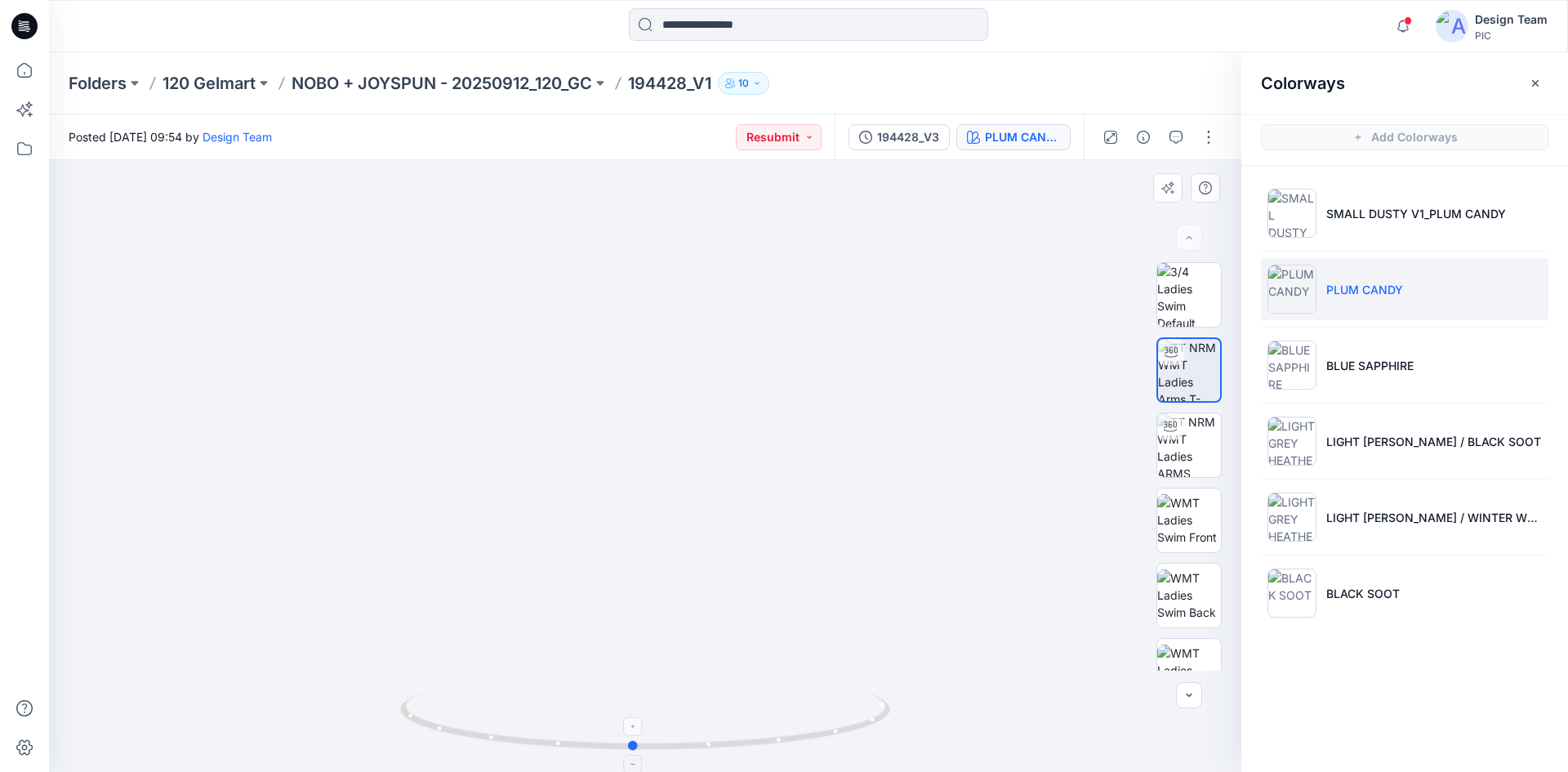
drag, startPoint x: 641, startPoint y: 753, endPoint x: 629, endPoint y: 747, distance: 13.4
click at [629, 747] on icon at bounding box center [647, 724] width 494 height 61
drag, startPoint x: 607, startPoint y: 752, endPoint x: 1126, endPoint y: 671, distance: 525.3
click at [1126, 671] on div at bounding box center [645, 466] width 1192 height 611
click at [25, 448] on div at bounding box center [25, 412] width 36 height 719
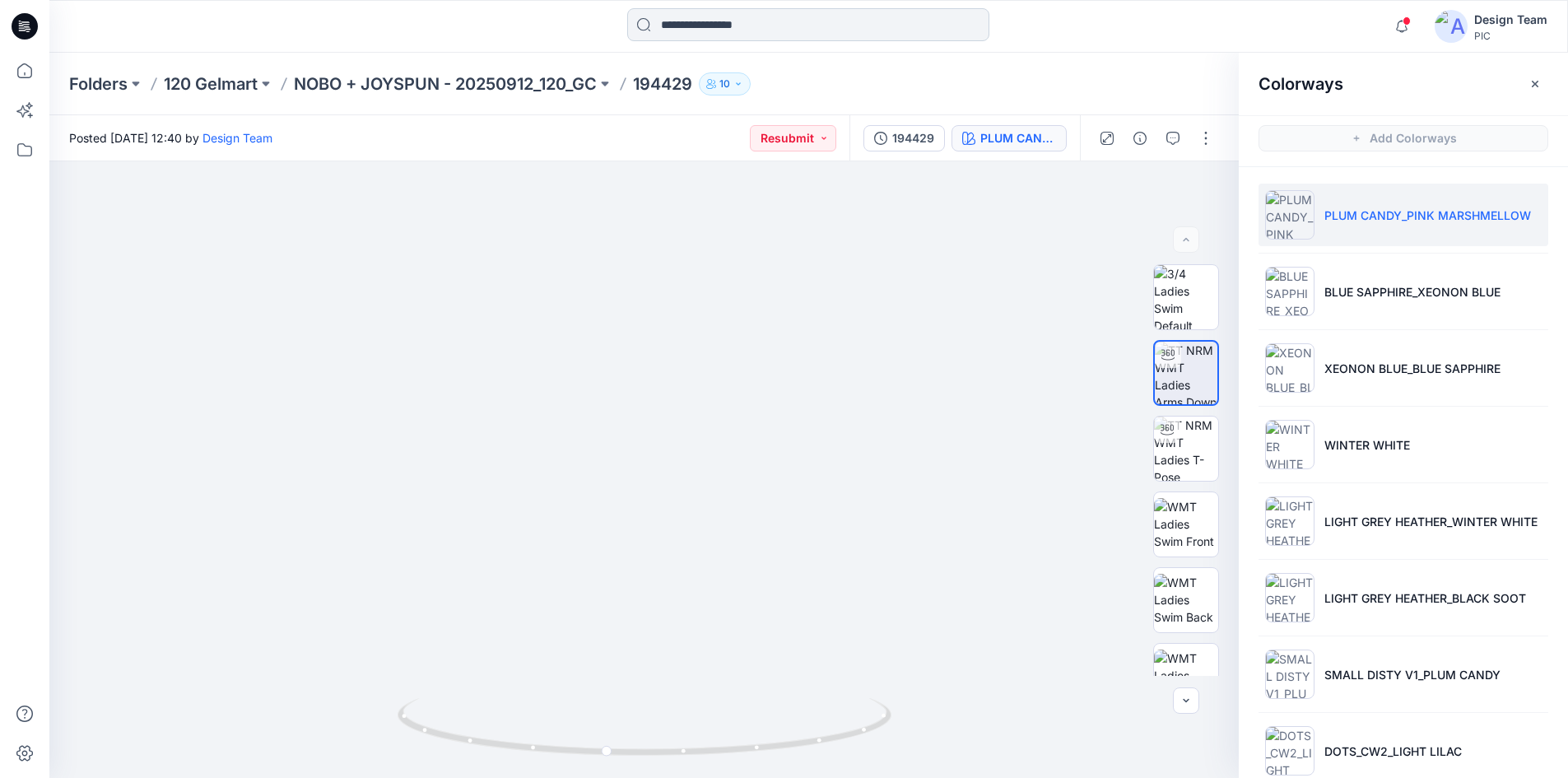
click at [701, 26] on input at bounding box center [808, 25] width 362 height 33
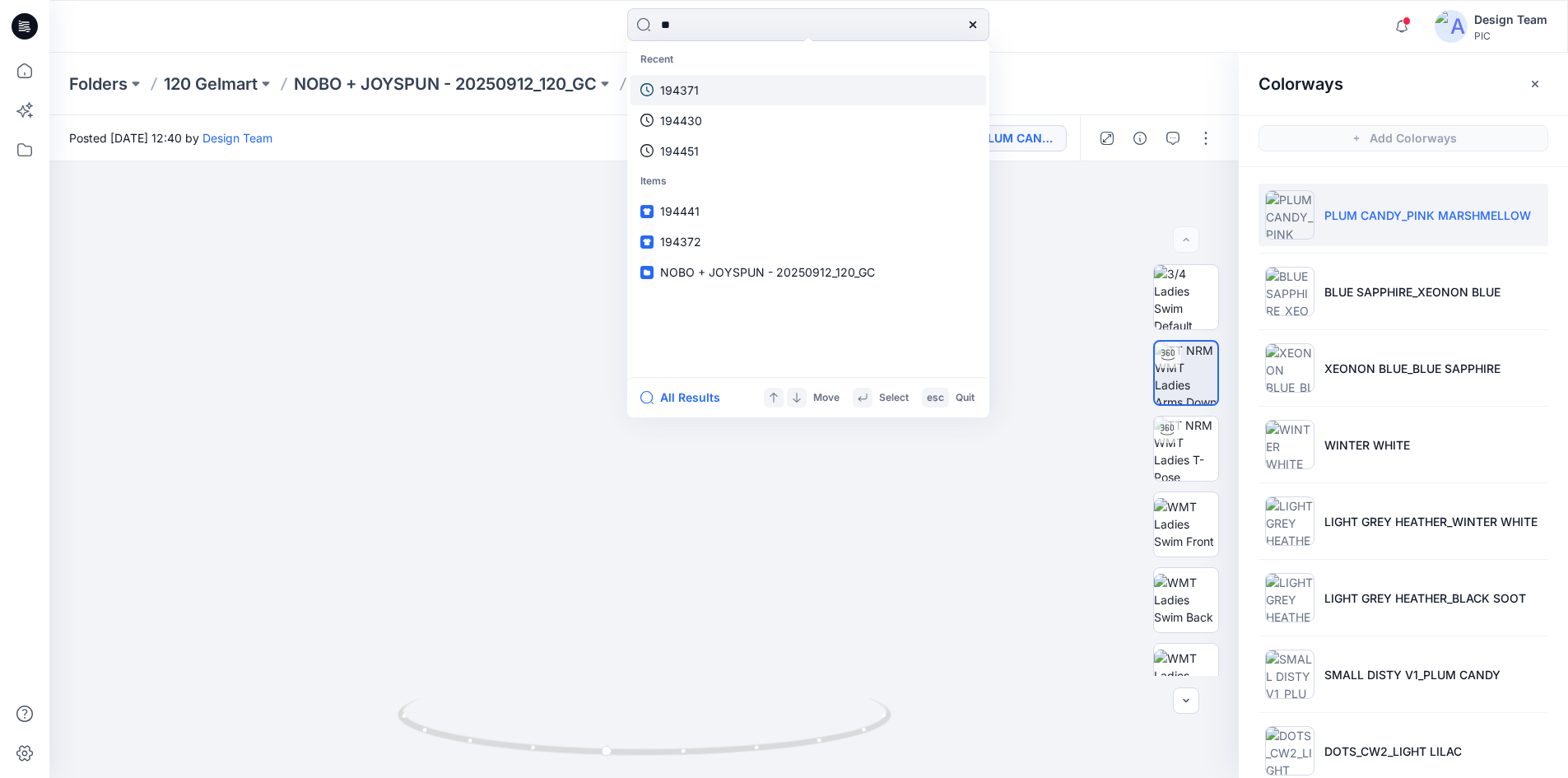
type input "***"
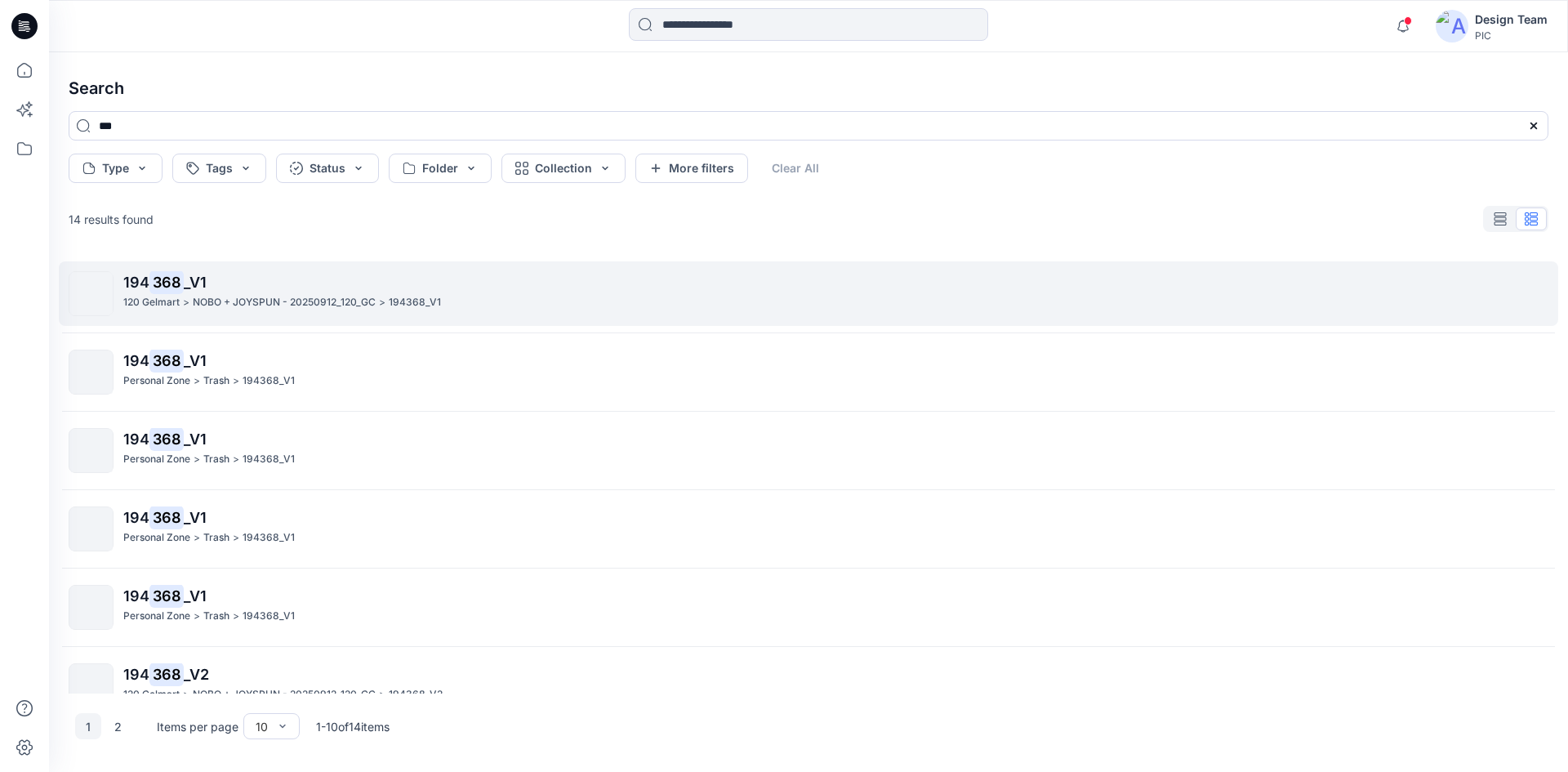
click at [312, 313] on div "194 368 _V1 120 Gelmart > NOBO + JOYSPUN - 20250912_120_GC > 194368_V1" at bounding box center [835, 293] width 1424 height 45
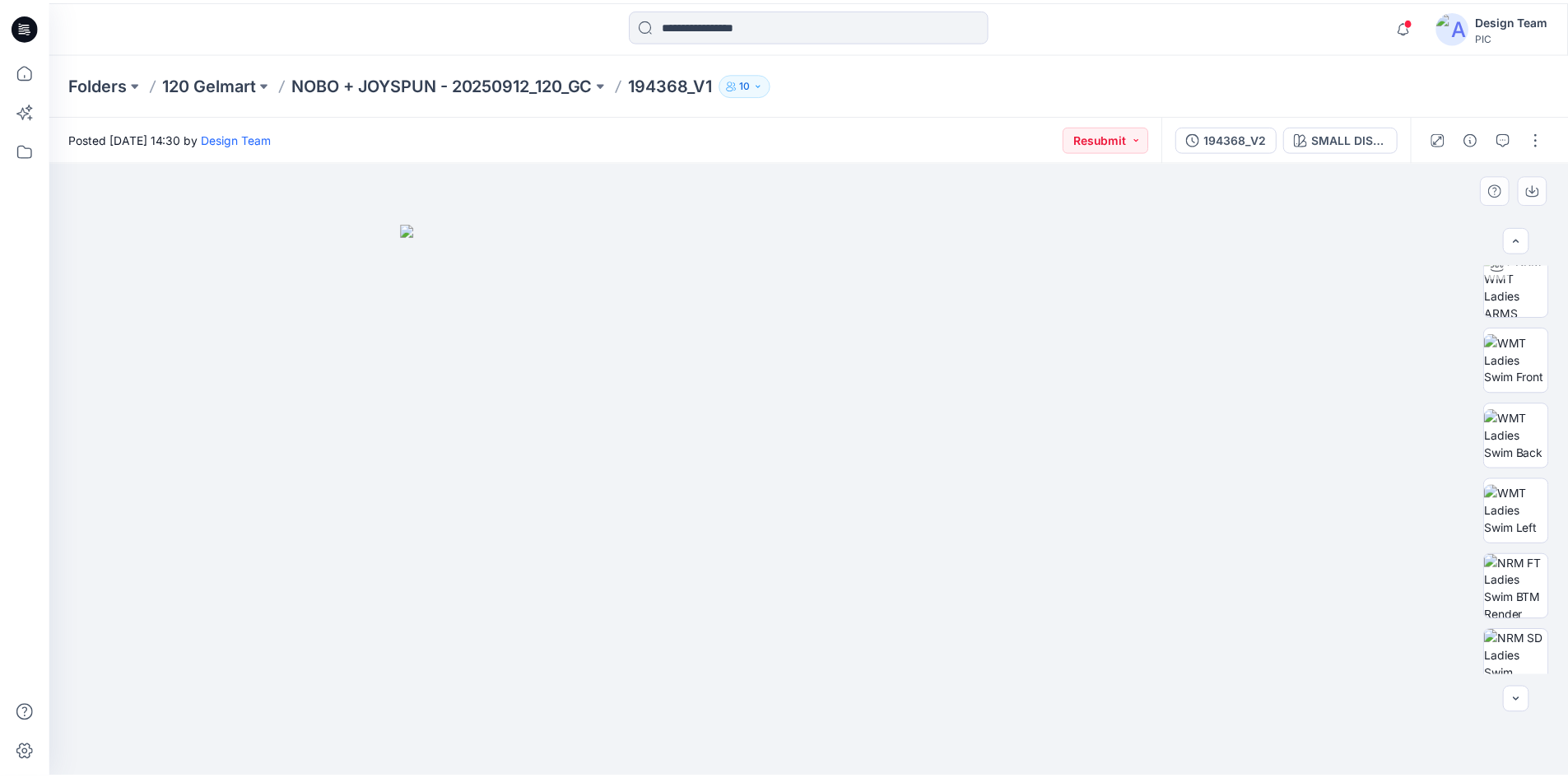
scroll to position [330, 0]
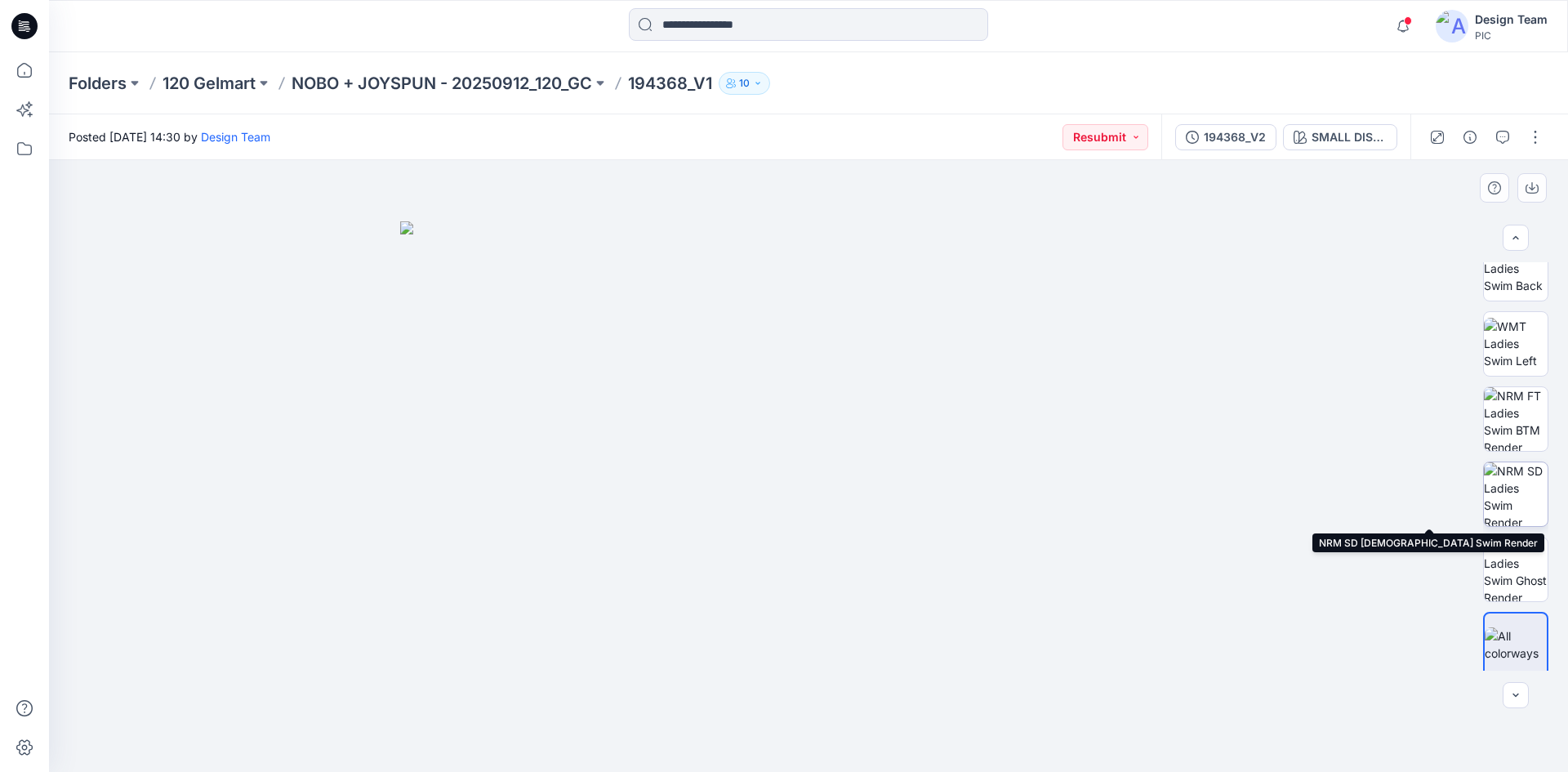
click at [1502, 515] on img at bounding box center [1515, 493] width 64 height 64
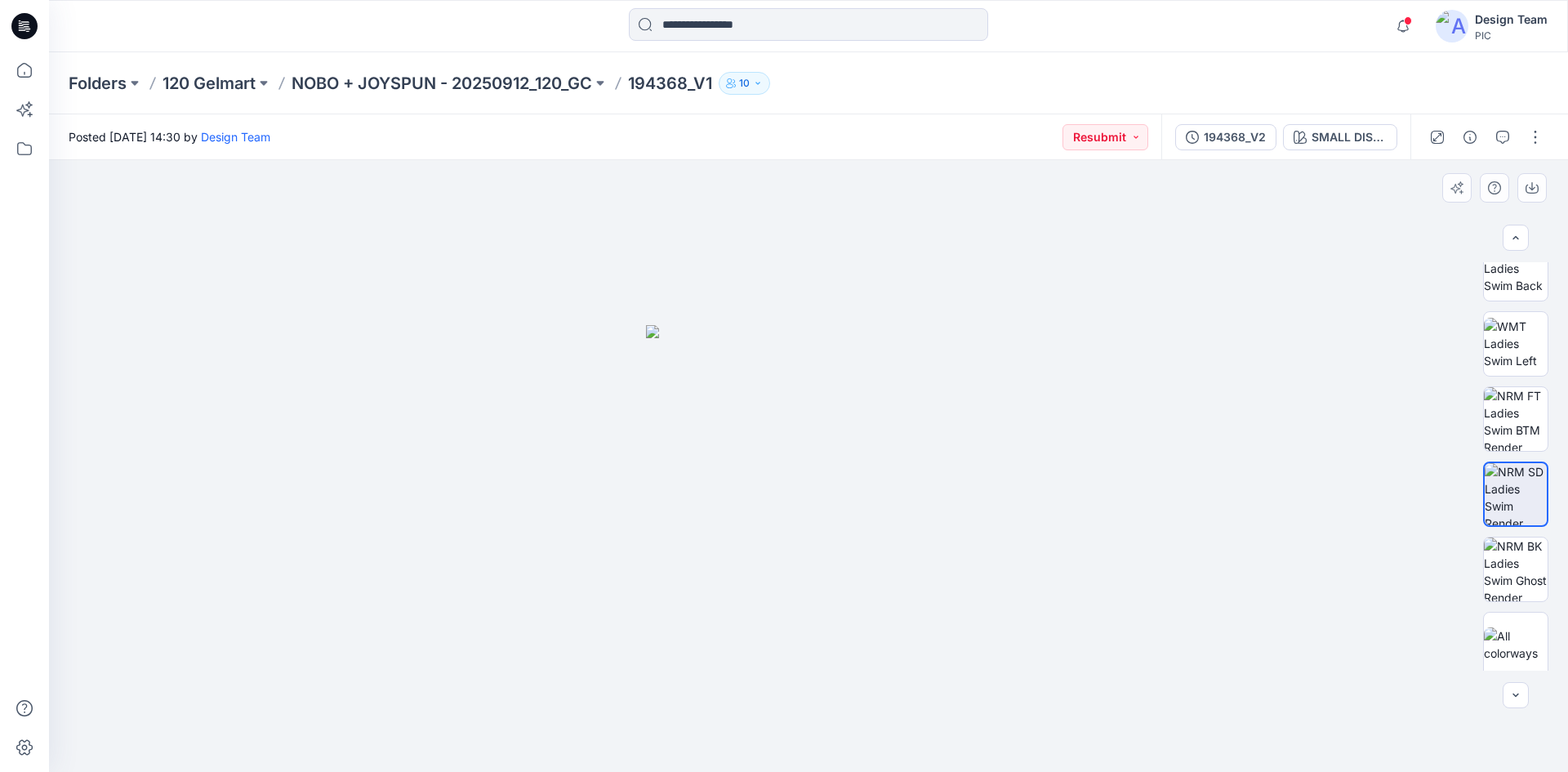
drag, startPoint x: 563, startPoint y: 546, endPoint x: 711, endPoint y: 571, distance: 150.1
click at [526, 544] on div at bounding box center [808, 466] width 1519 height 611
click at [1504, 415] on img at bounding box center [1515, 419] width 64 height 64
drag, startPoint x: 614, startPoint y: 532, endPoint x: 419, endPoint y: 529, distance: 195.0
click at [421, 529] on div at bounding box center [808, 466] width 1519 height 611
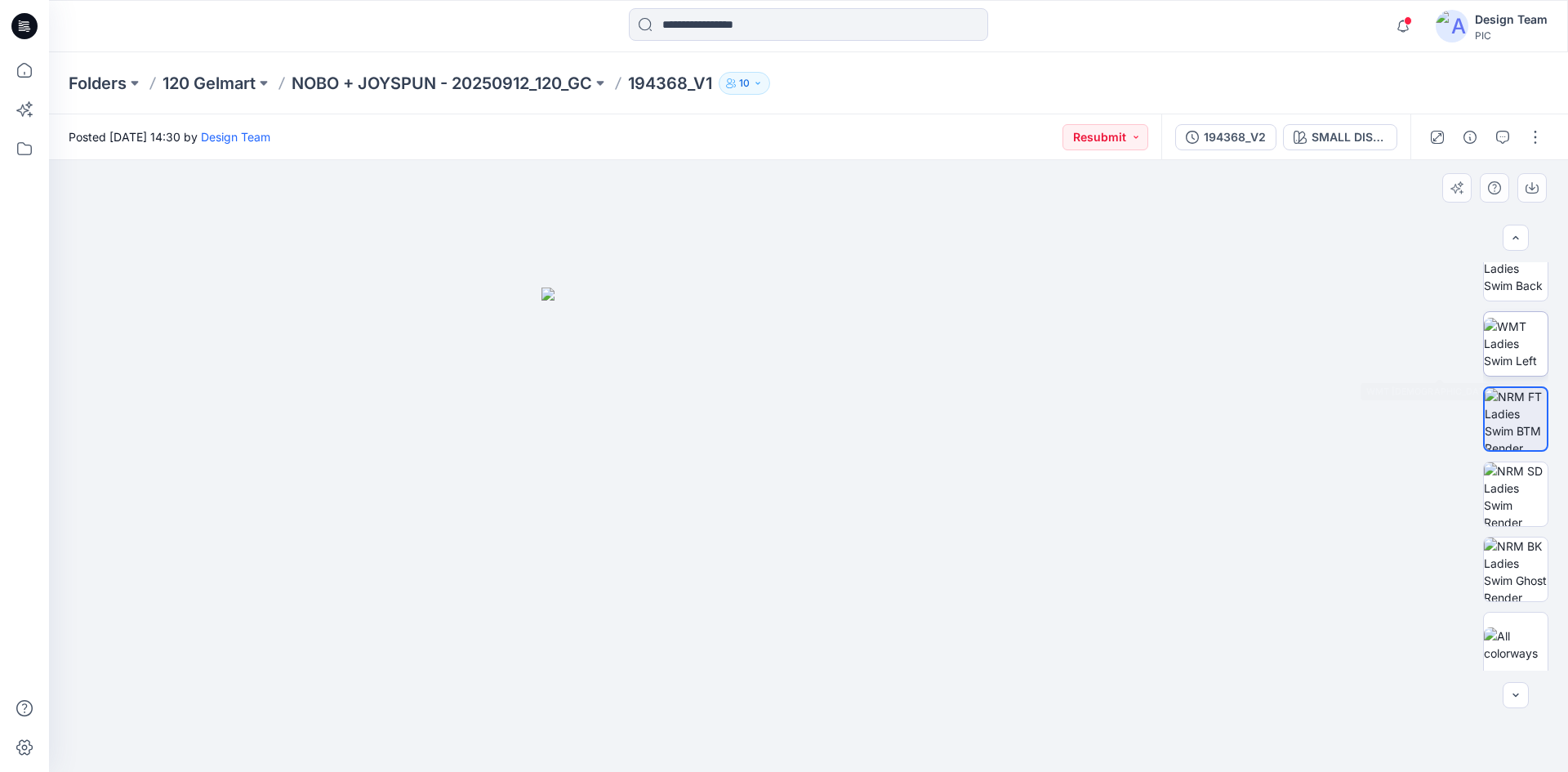
click at [1504, 354] on img at bounding box center [1515, 343] width 64 height 52
drag, startPoint x: 385, startPoint y: 589, endPoint x: 364, endPoint y: 594, distance: 21.6
click at [364, 594] on img at bounding box center [808, 392] width 906 height 759
drag, startPoint x: 696, startPoint y: 608, endPoint x: 769, endPoint y: 397, distance: 223.3
click at [785, 352] on img at bounding box center [808, 318] width 906 height 906
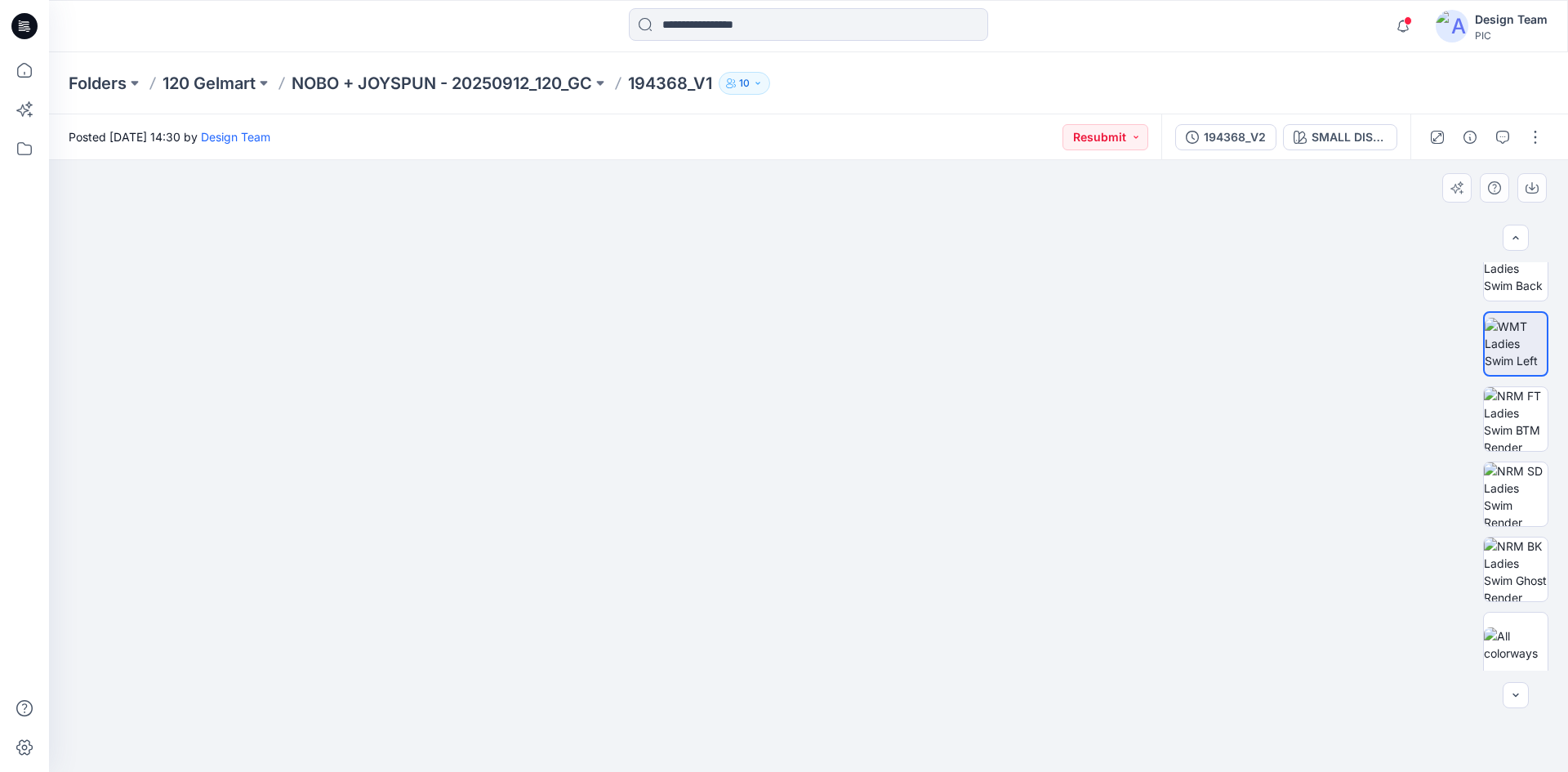
drag, startPoint x: 765, startPoint y: 553, endPoint x: 1200, endPoint y: 472, distance: 442.5
click at [1200, 472] on img at bounding box center [808, 319] width 906 height 904
drag, startPoint x: 1055, startPoint y: 496, endPoint x: 1325, endPoint y: 450, distance: 273.9
click at [1328, 452] on div at bounding box center [808, 466] width 1519 height 611
click at [1488, 290] on img at bounding box center [1515, 268] width 64 height 52
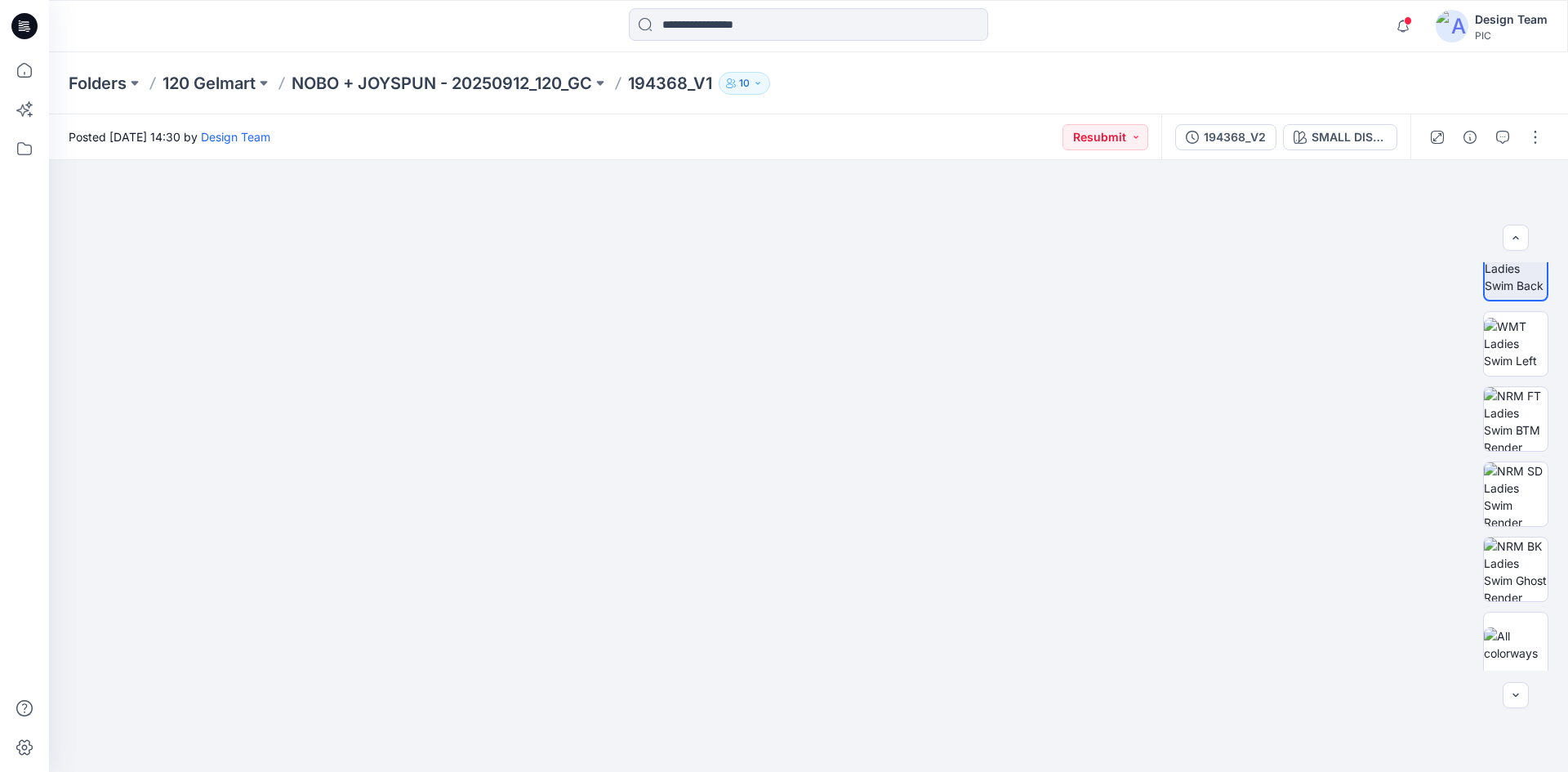
click at [1312, 152] on div "194368_V2 SMALL DISTY" at bounding box center [1285, 138] width 249 height 46
click at [1304, 144] on button "SMALL DISTY" at bounding box center [1340, 137] width 115 height 26
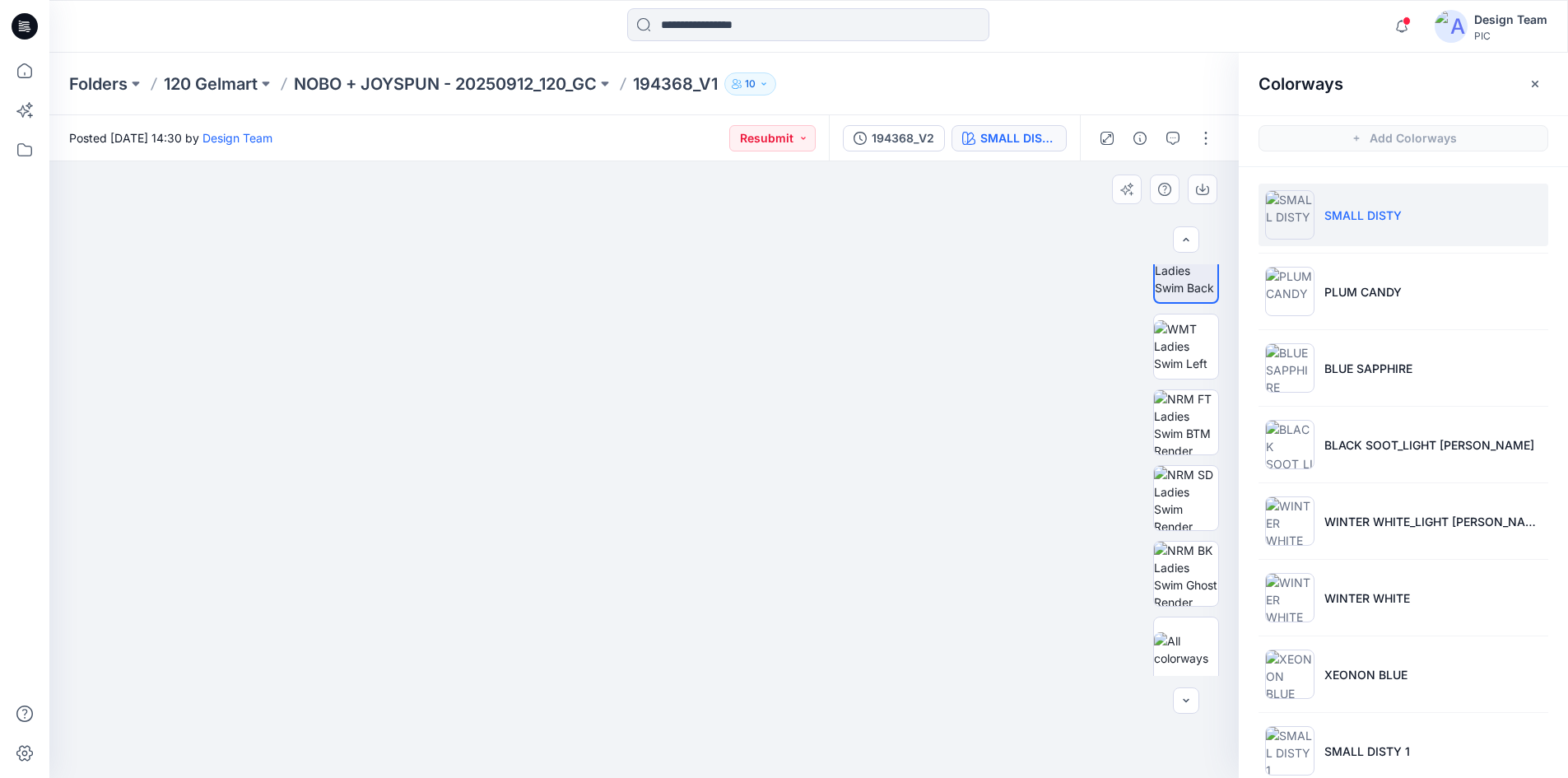
drag, startPoint x: 1349, startPoint y: 585, endPoint x: 1067, endPoint y: 483, distance: 299.9
click at [1345, 585] on li "WINTER WHITE" at bounding box center [1404, 597] width 290 height 62
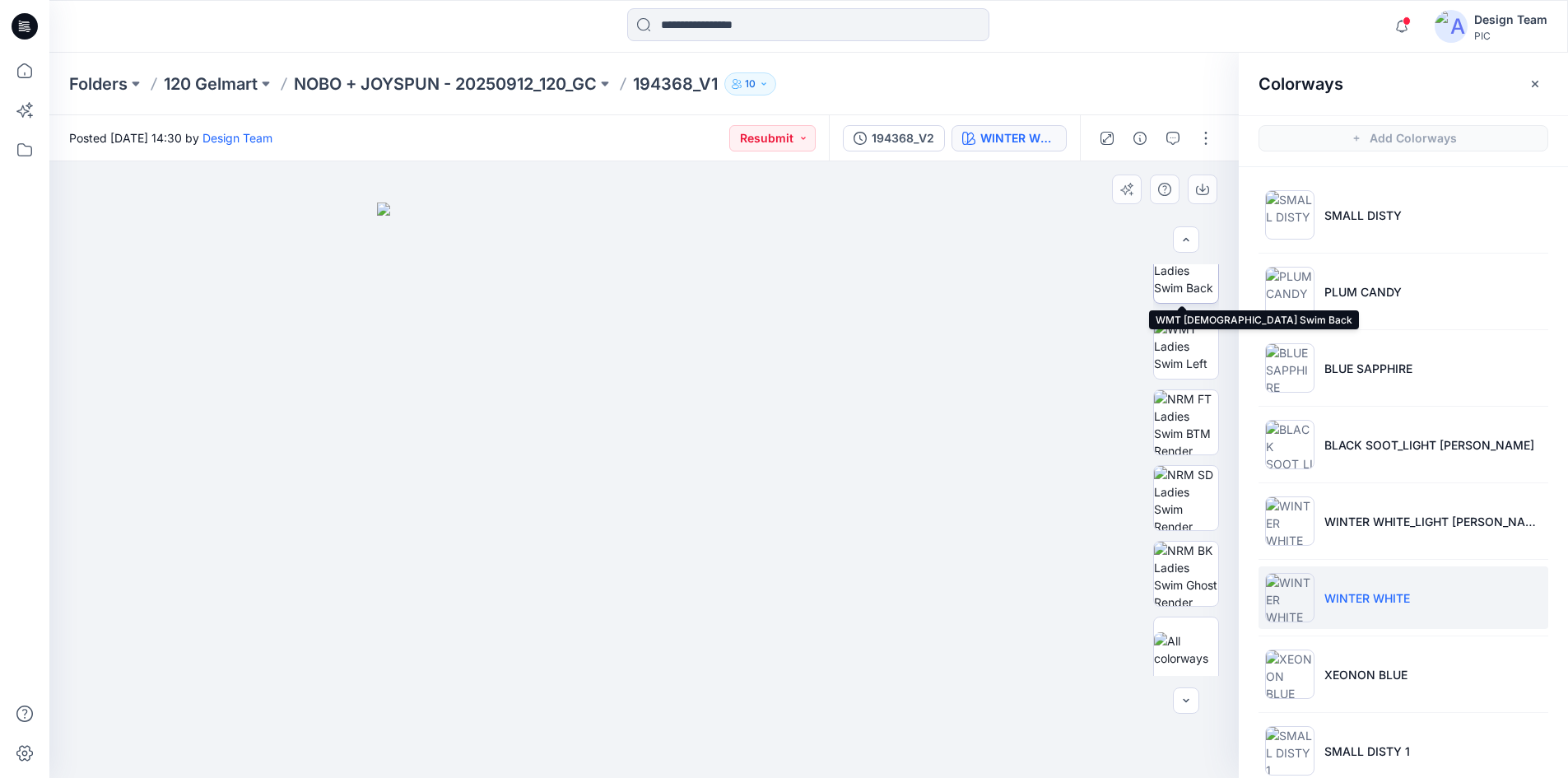
click at [1182, 285] on img at bounding box center [1186, 270] width 64 height 52
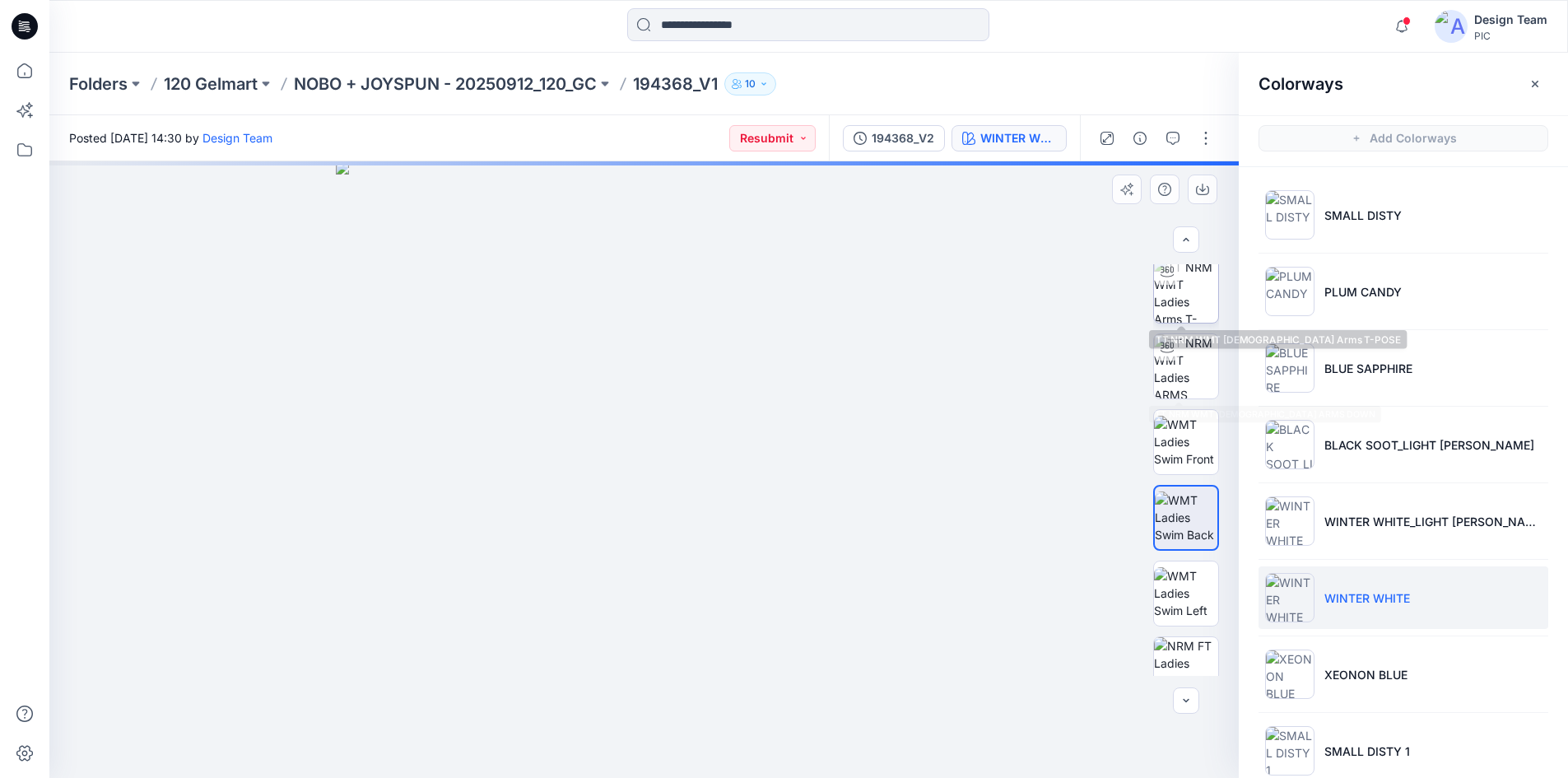
click at [1167, 297] on img at bounding box center [1186, 290] width 64 height 64
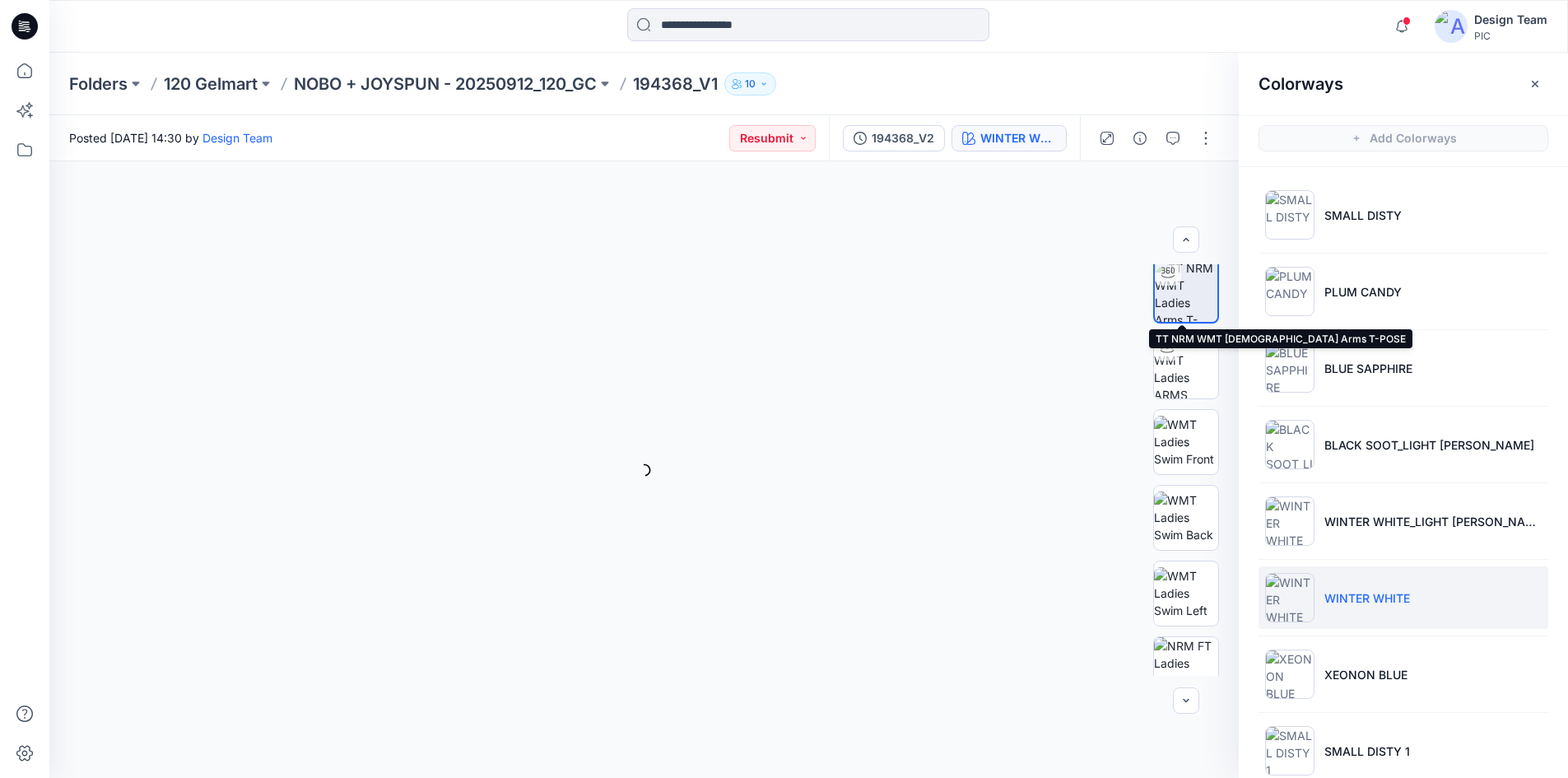
scroll to position [83, 0]
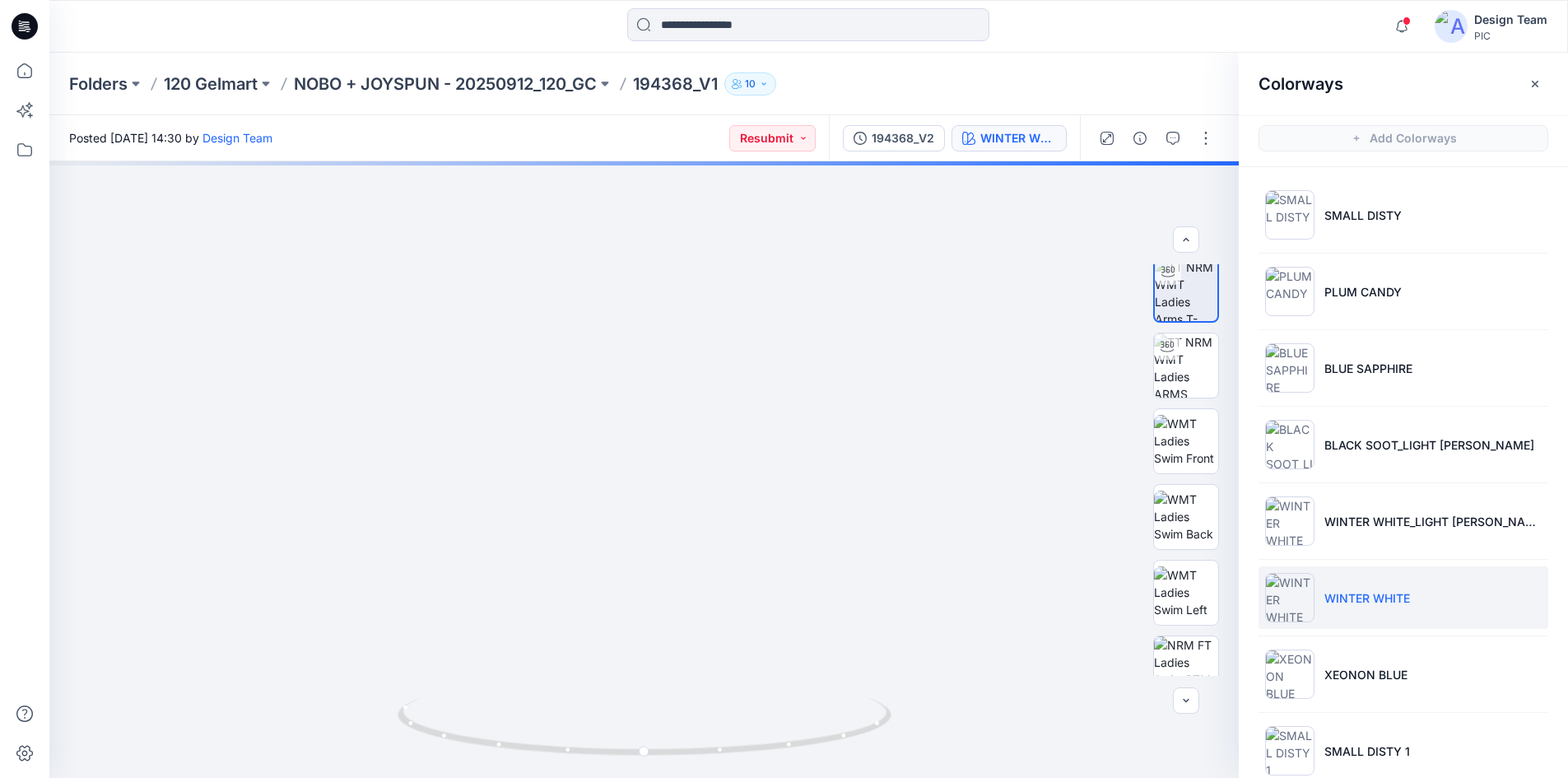
drag, startPoint x: 615, startPoint y: 652, endPoint x: 643, endPoint y: 315, distance: 338.2
click at [643, 315] on img at bounding box center [662, 68] width 1606 height 1420
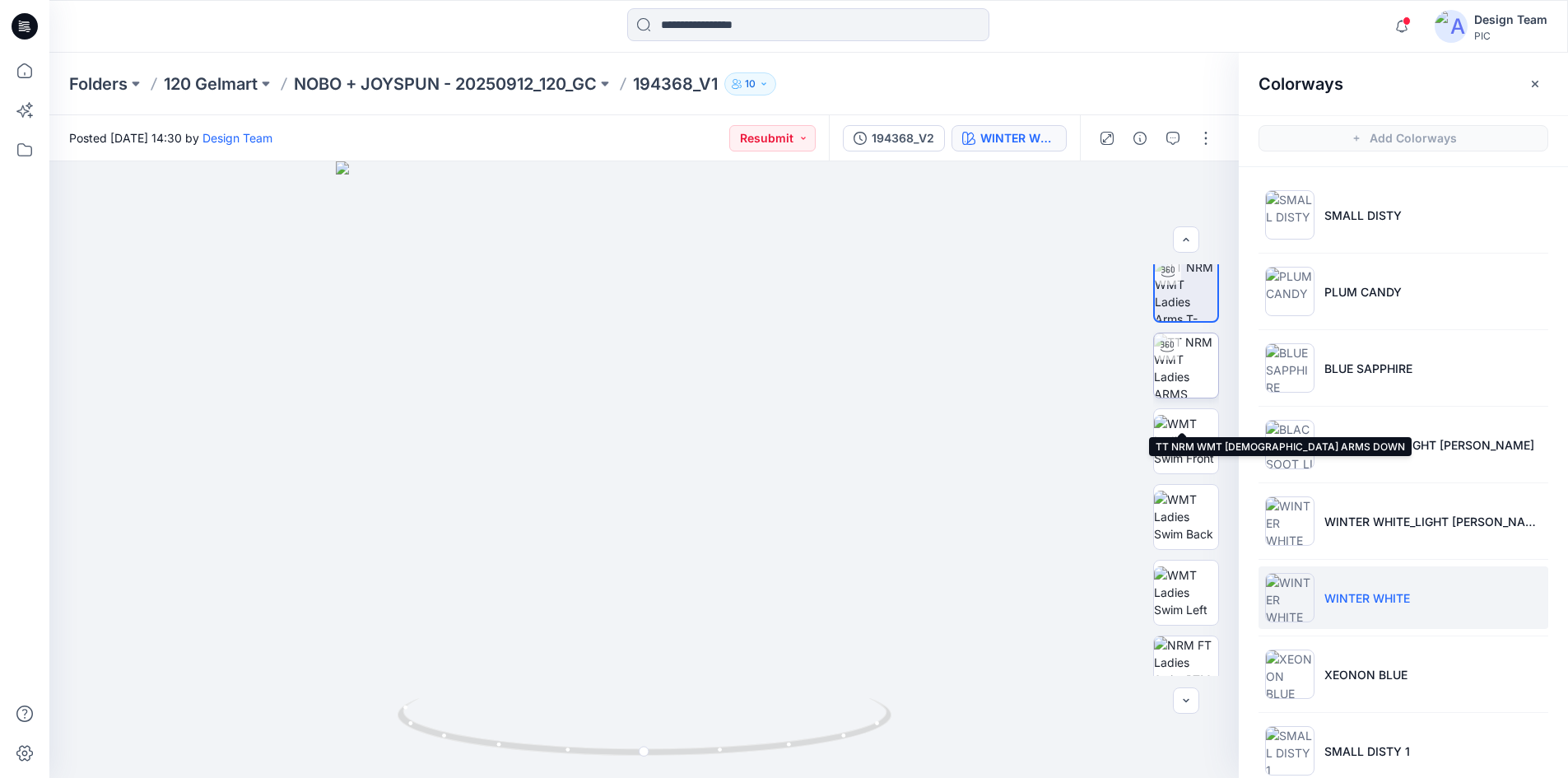
scroll to position [0, 0]
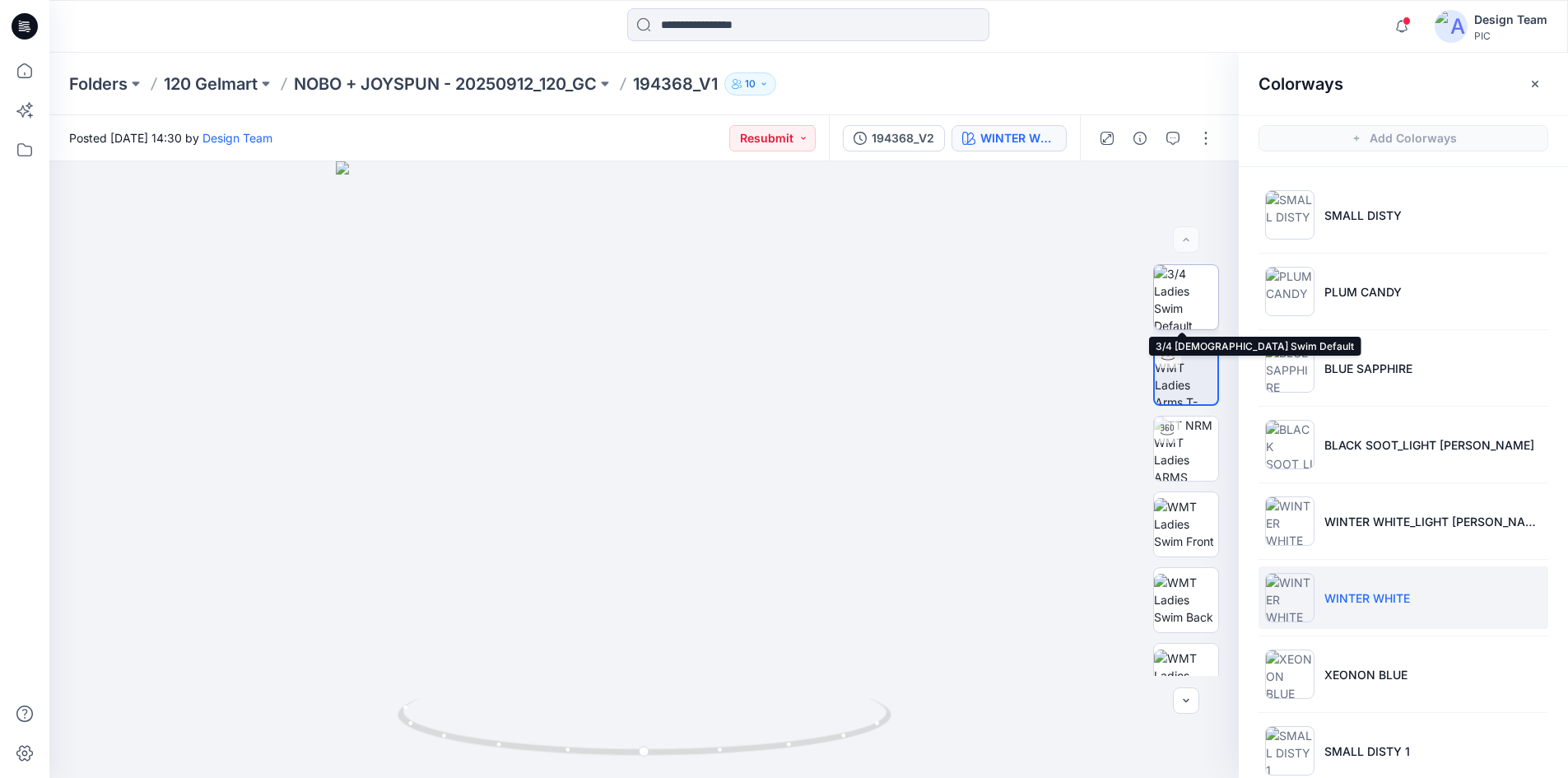
click at [1181, 307] on img at bounding box center [1186, 297] width 64 height 64
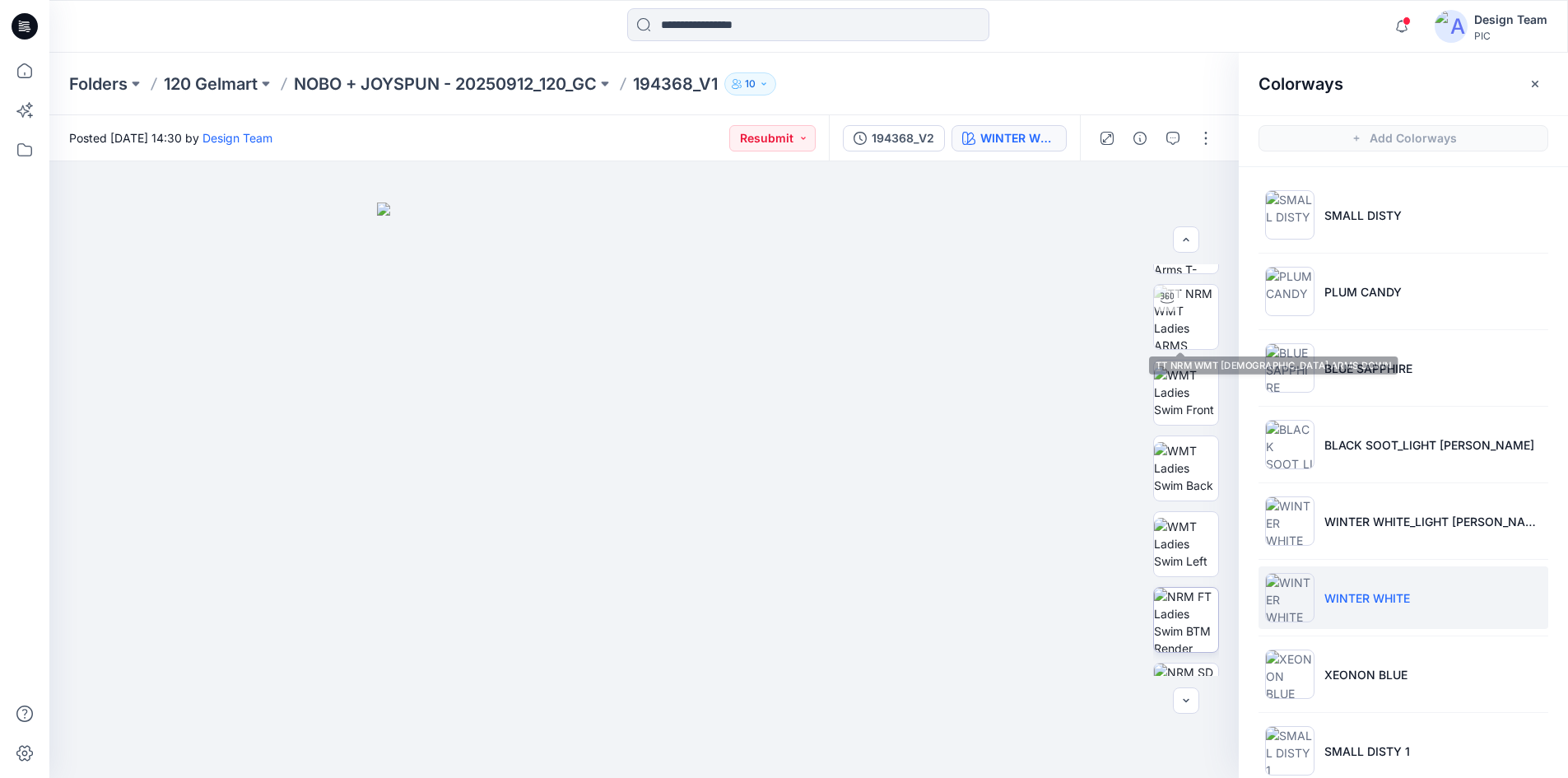
scroll to position [247, 0]
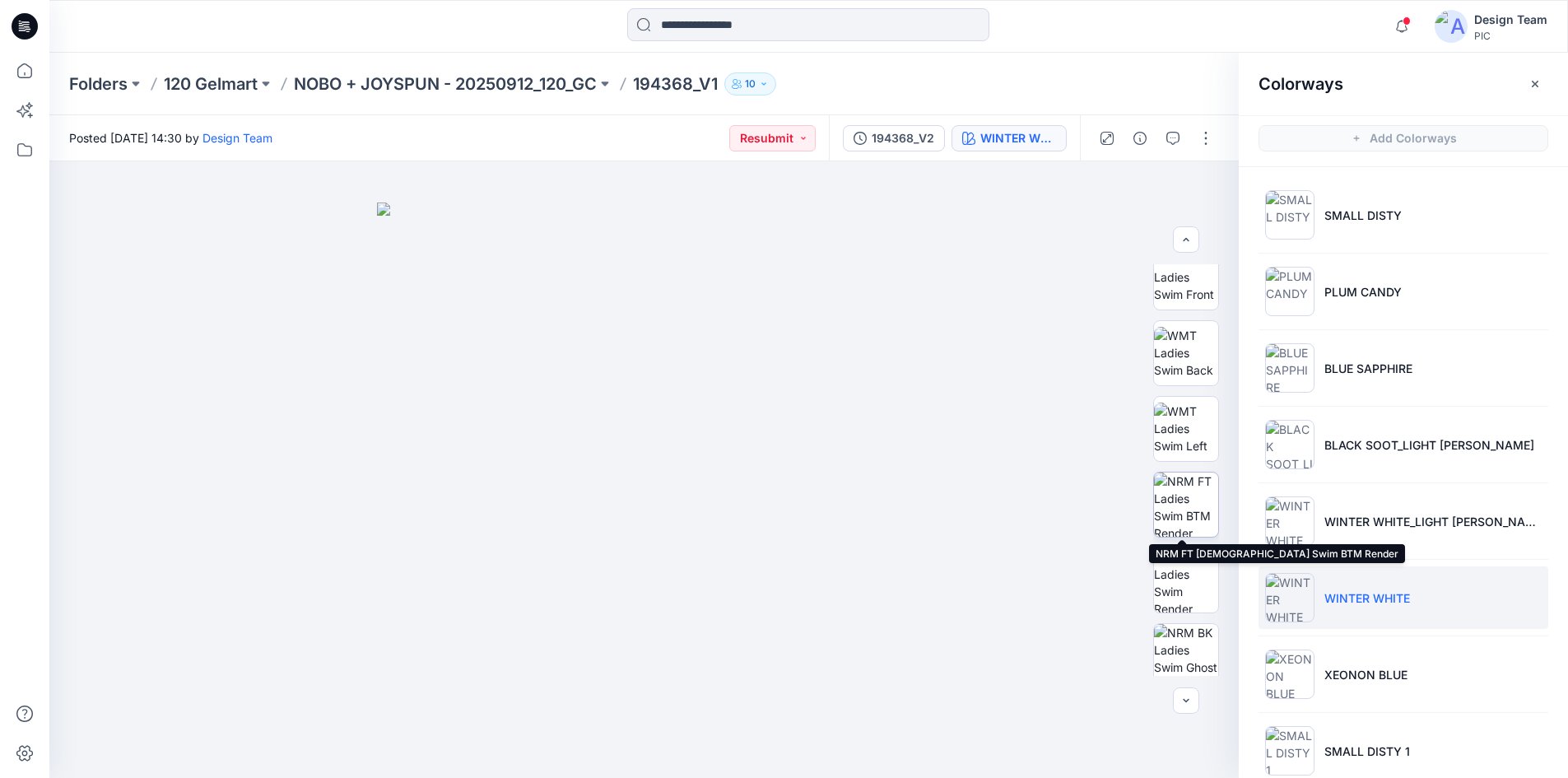
click at [1167, 502] on img at bounding box center [1186, 504] width 64 height 64
click at [39, 359] on div at bounding box center [25, 415] width 36 height 725
click at [50, 185] on div at bounding box center [644, 470] width 1190 height 616
click at [23, 395] on div at bounding box center [25, 415] width 36 height 725
click at [33, 254] on div at bounding box center [25, 415] width 36 height 725
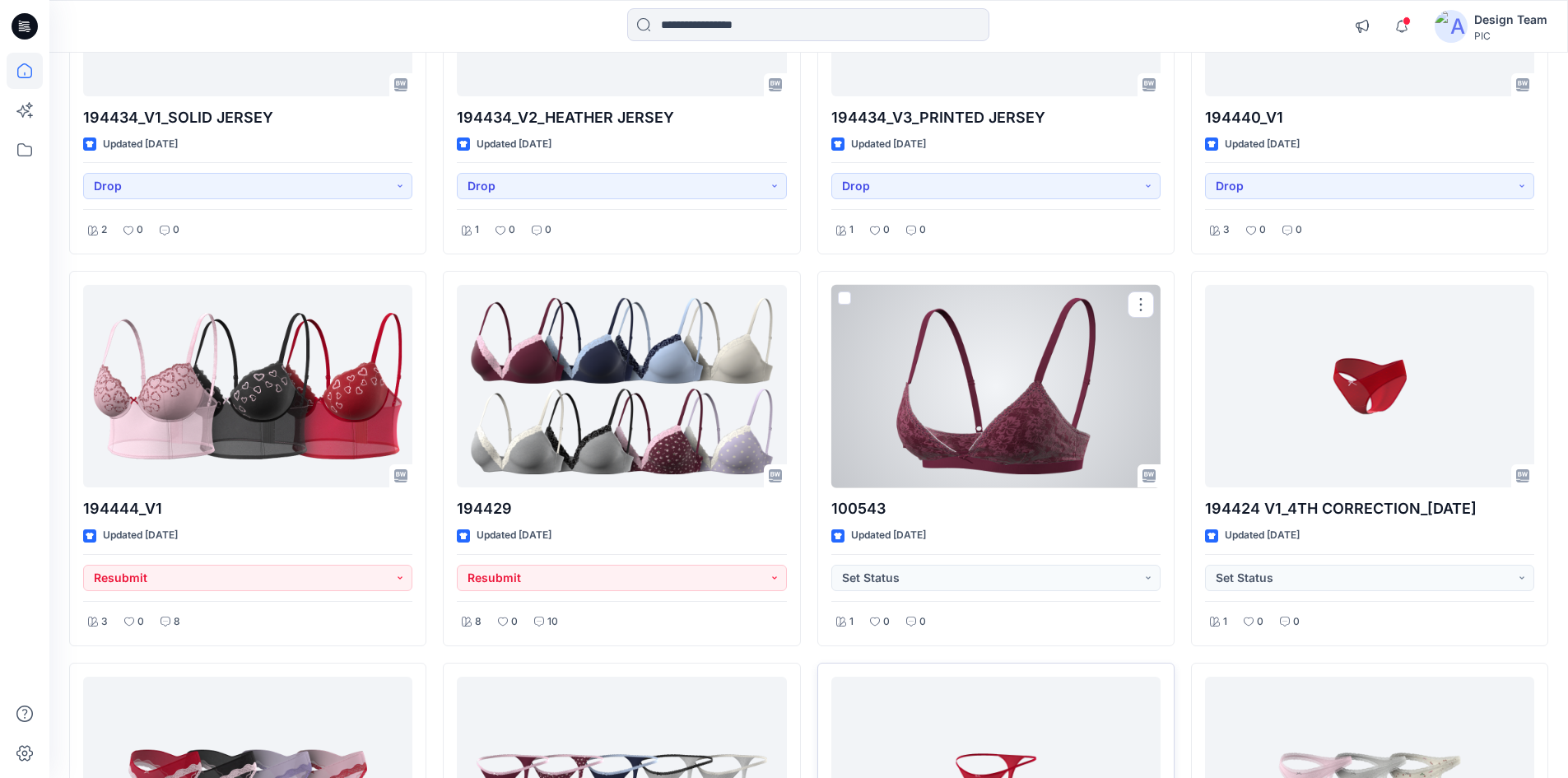
scroll to position [4298, 0]
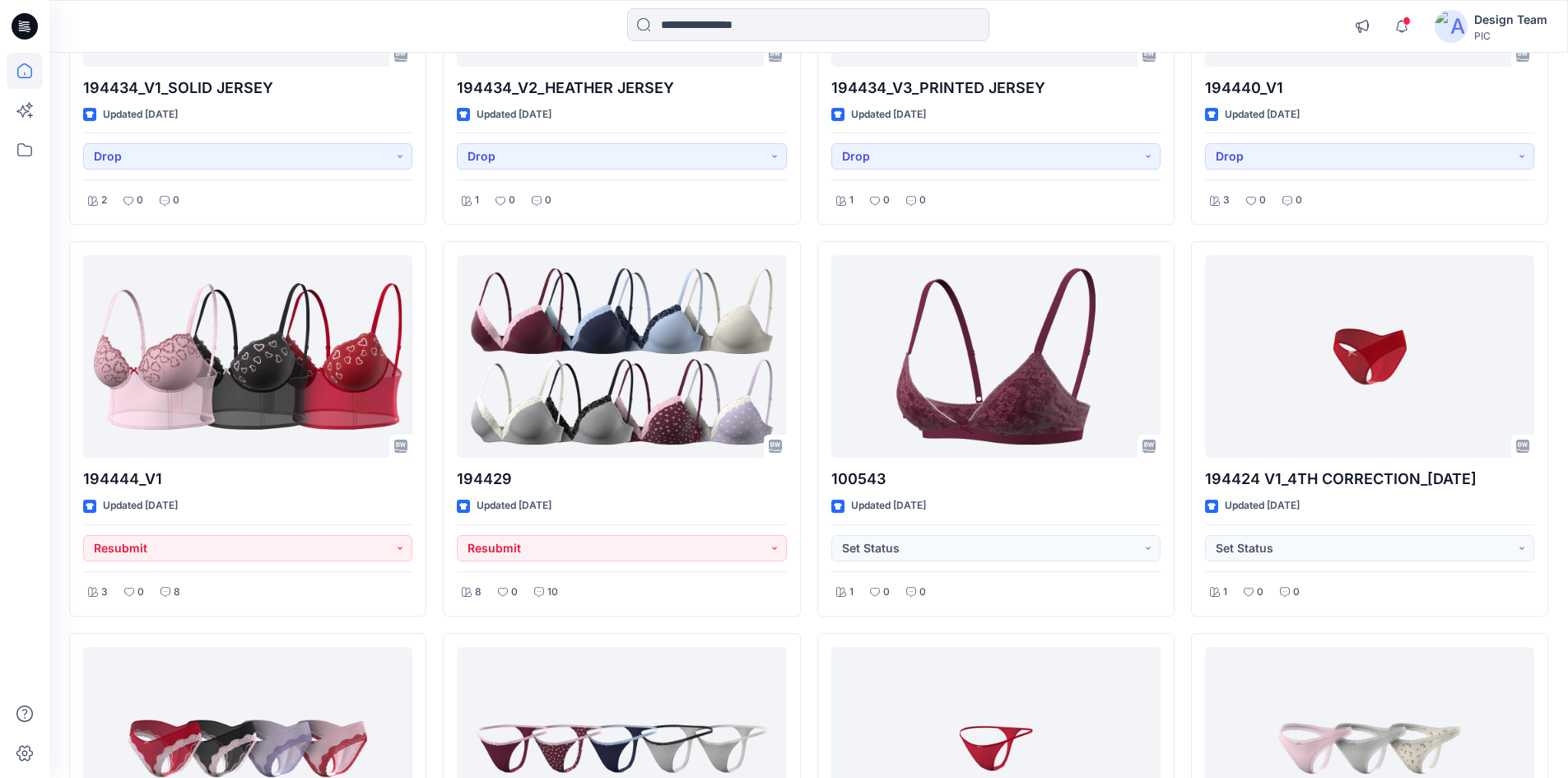
click at [48, 286] on div at bounding box center [25, 389] width 50 height 778
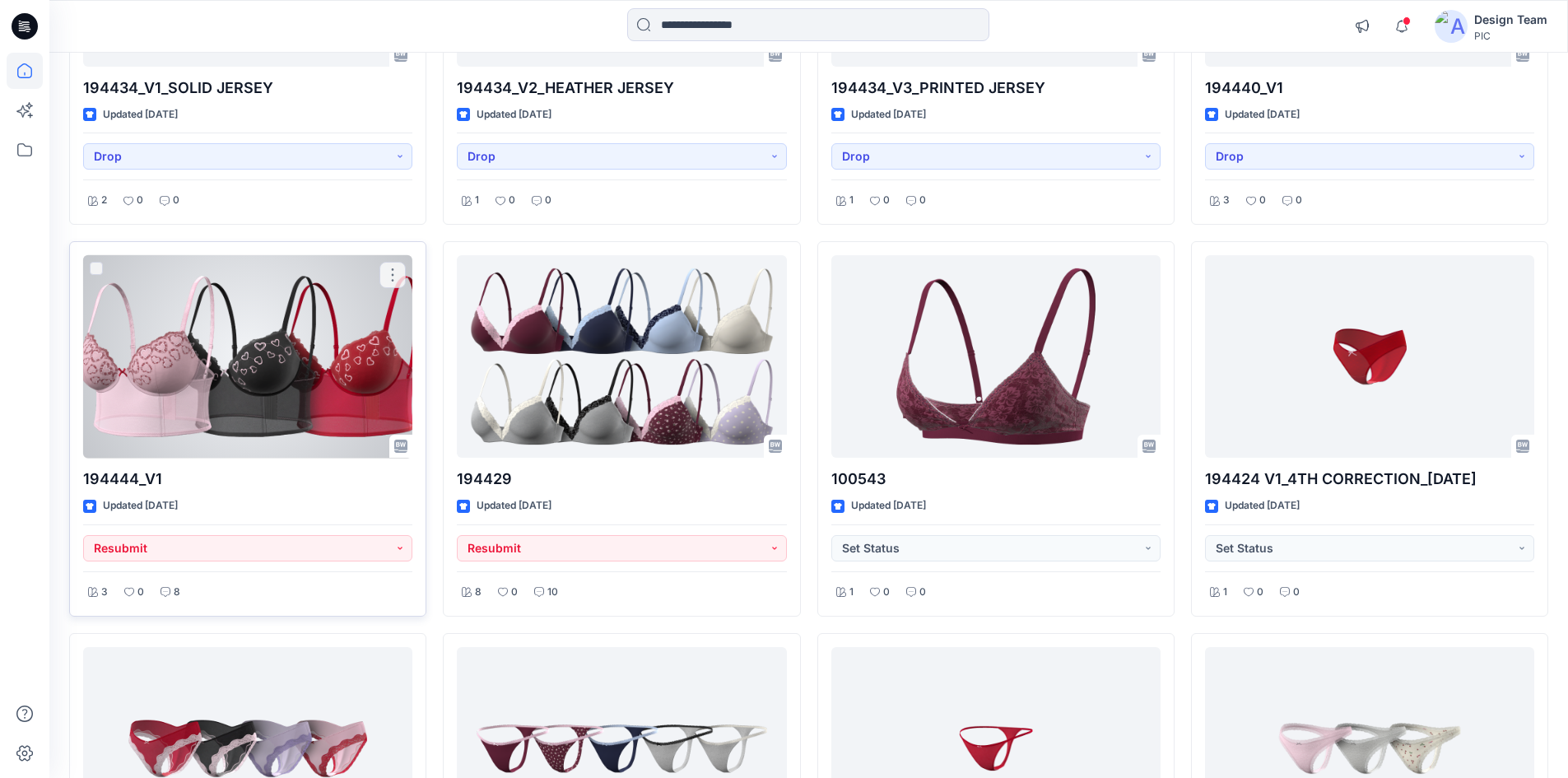
scroll to position [4051, 0]
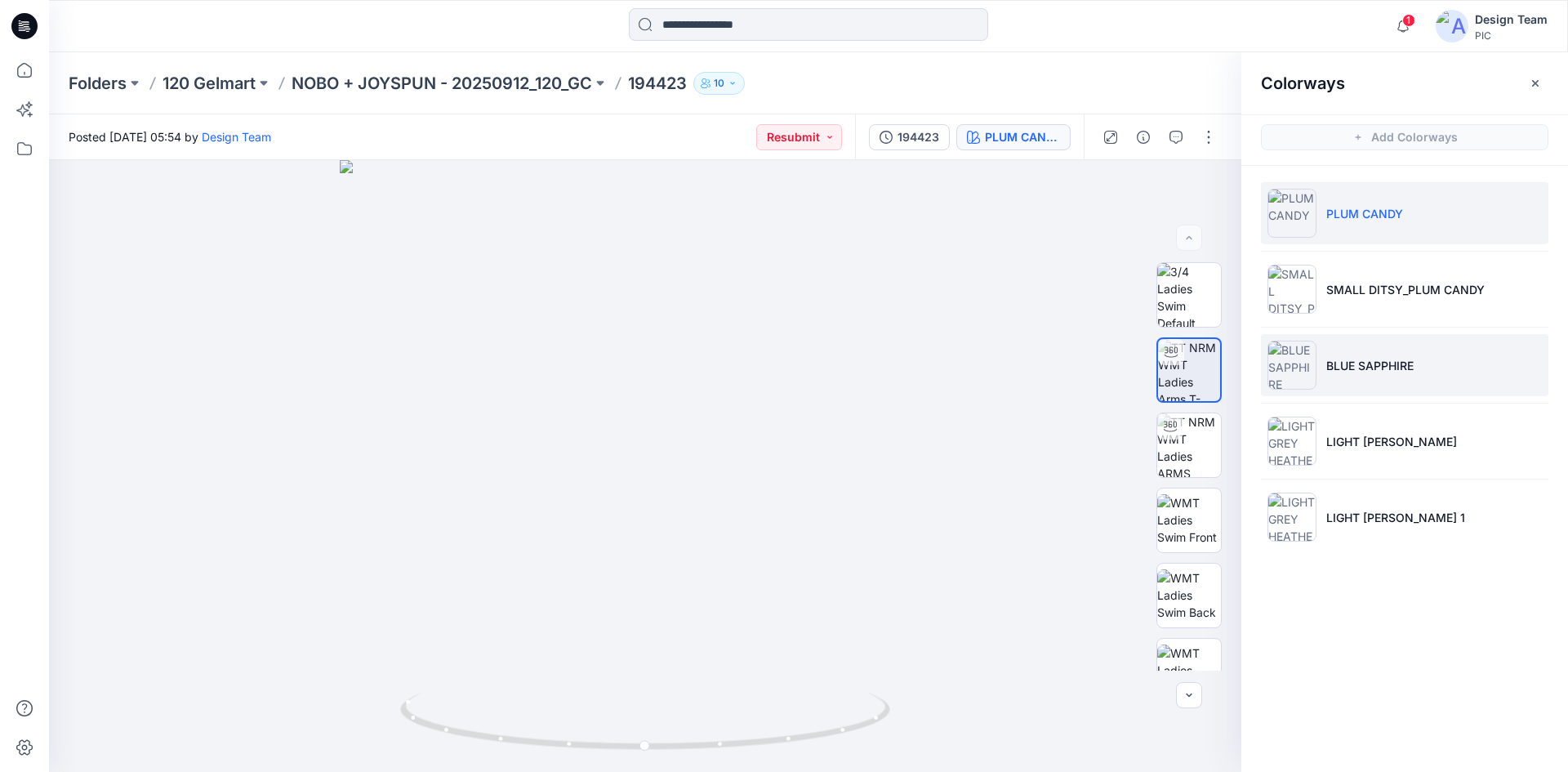
click at [1329, 386] on li "BLUE SAPPHIRE" at bounding box center [1404, 364] width 288 height 62
